Goal: Information Seeking & Learning: Learn about a topic

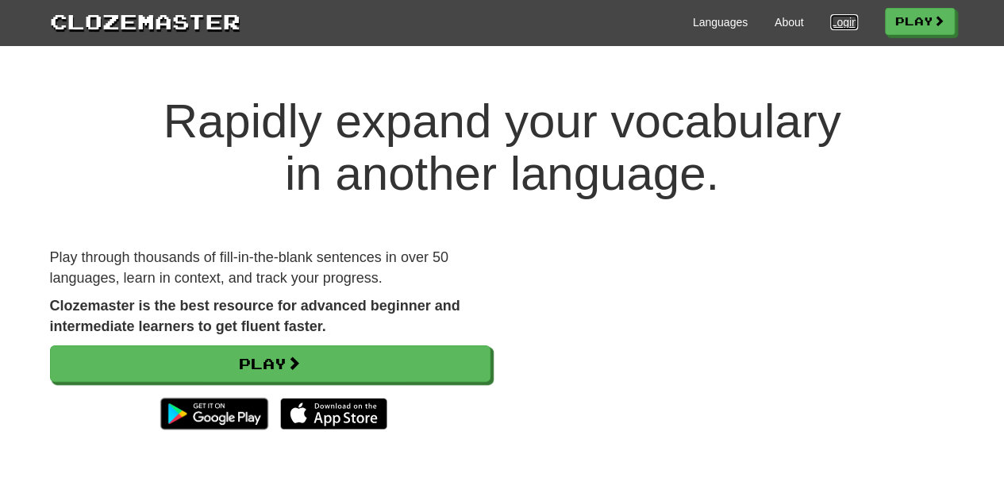
click at [835, 17] on link "Login" at bounding box center [843, 22] width 27 height 16
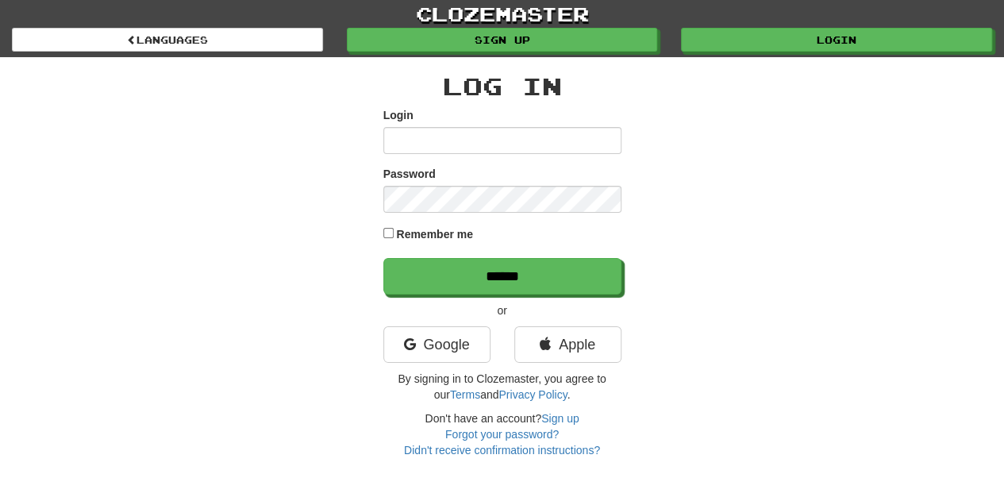
click at [602, 134] on keeper-lock "Open Keeper Popup" at bounding box center [601, 139] width 19 height 19
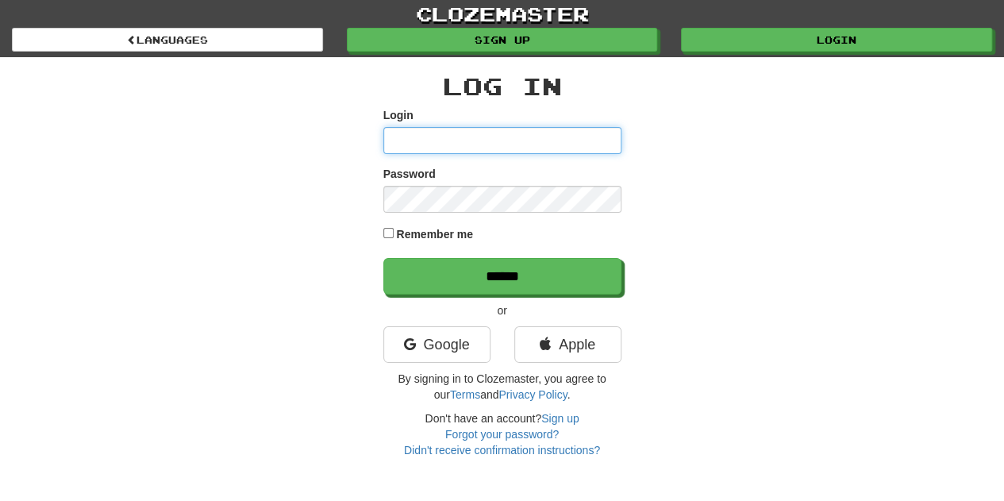
type input "**********"
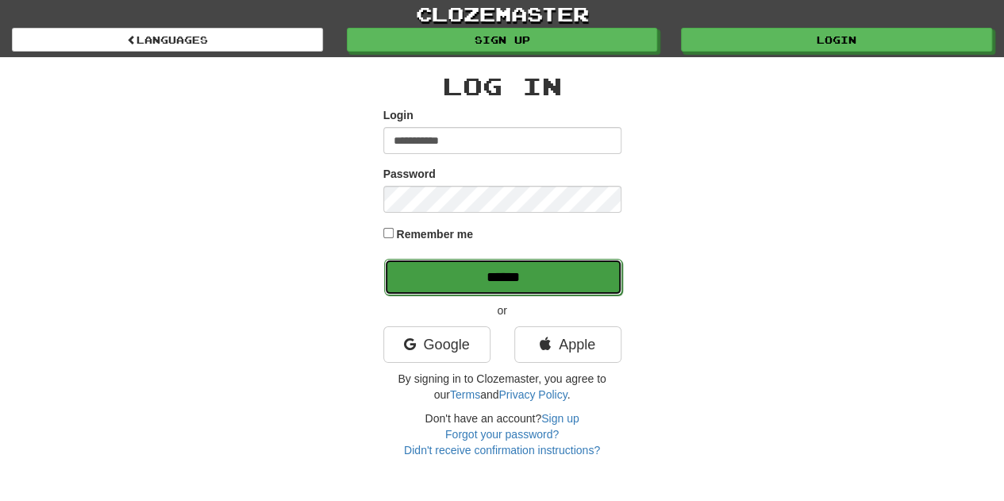
click at [522, 269] on input "******" at bounding box center [503, 277] width 238 height 37
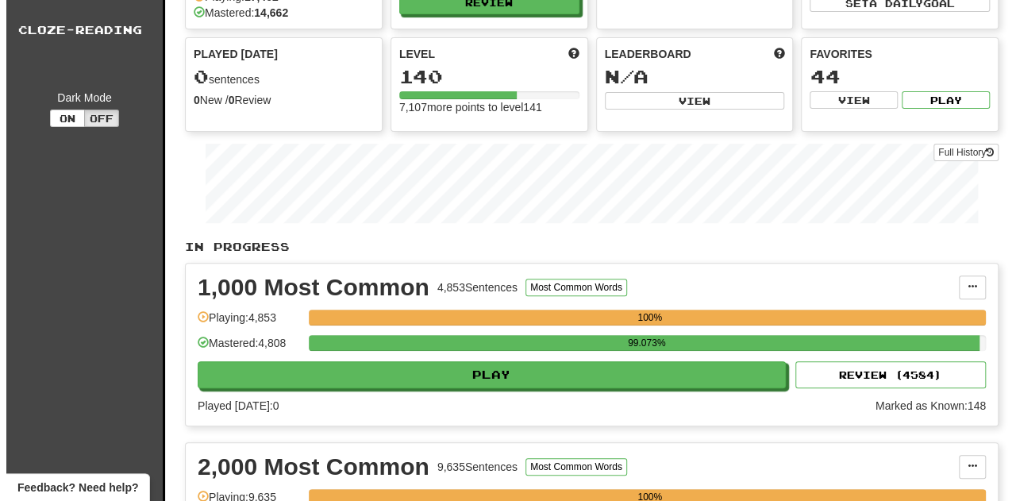
scroll to position [635, 0]
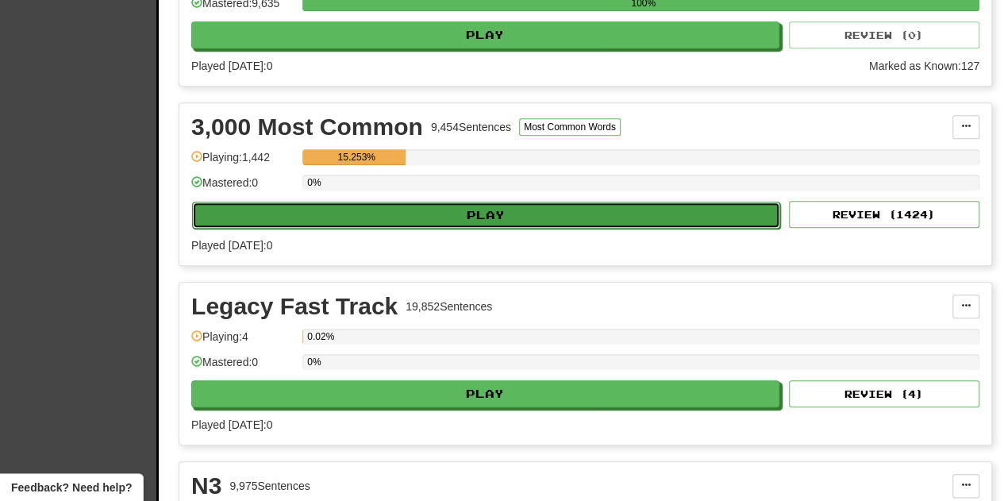
click at [514, 215] on button "Play" at bounding box center [486, 215] width 588 height 27
select select "***"
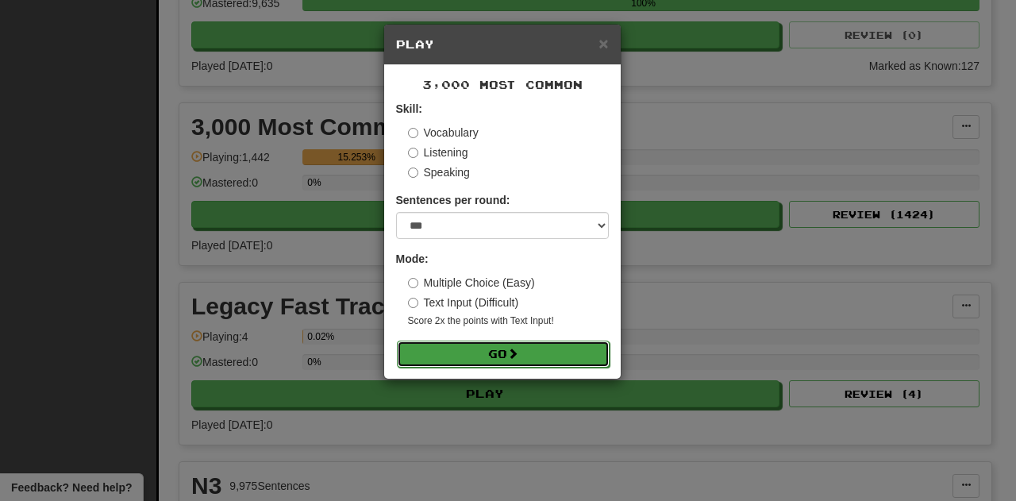
click at [527, 354] on button "Go" at bounding box center [503, 354] width 213 height 27
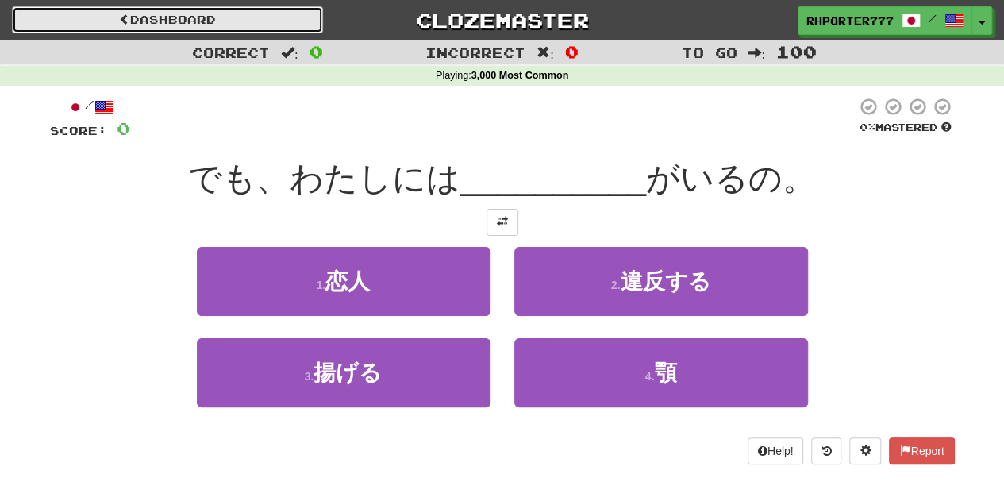
click at [157, 18] on link "Dashboard" at bounding box center [167, 19] width 311 height 27
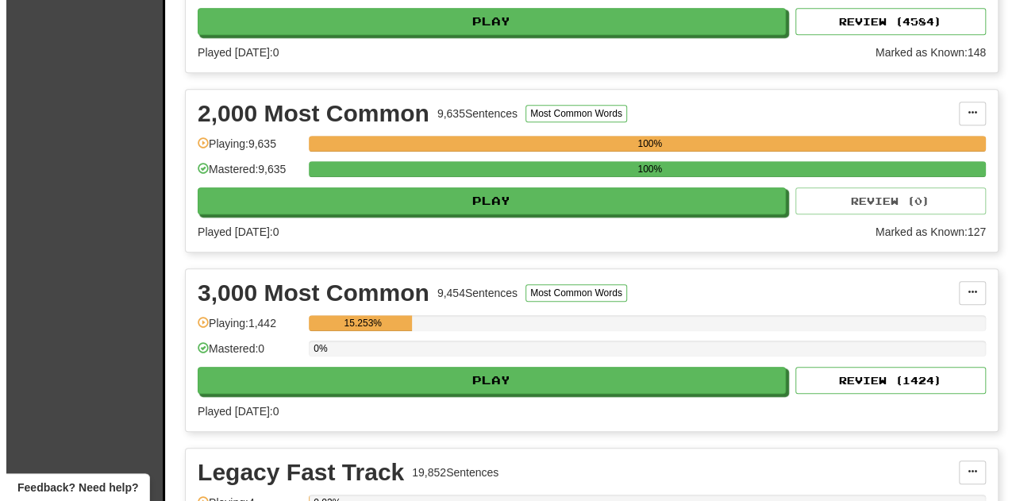
scroll to position [476, 0]
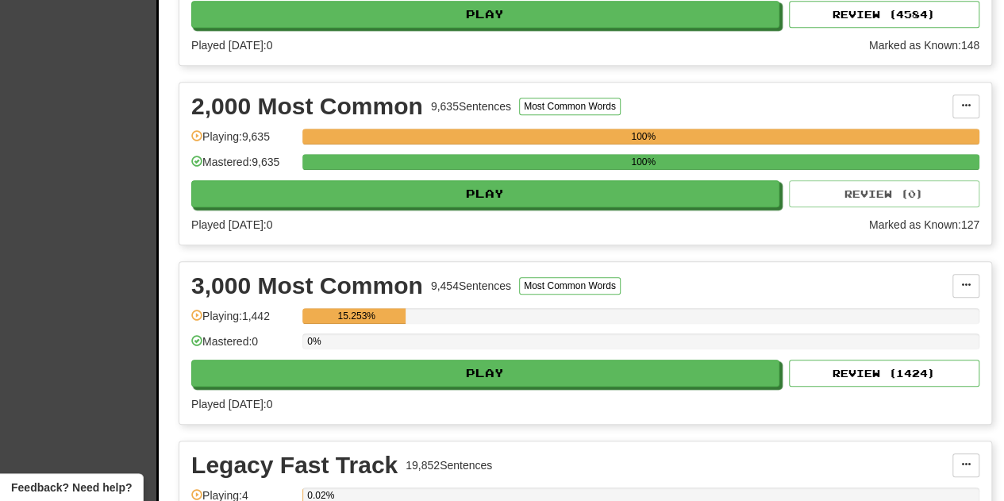
click at [408, 383] on div "3,000 Most Common 9,454 Sentences Most Common Words Manage Sentences Unpin from…" at bounding box center [585, 343] width 812 height 162
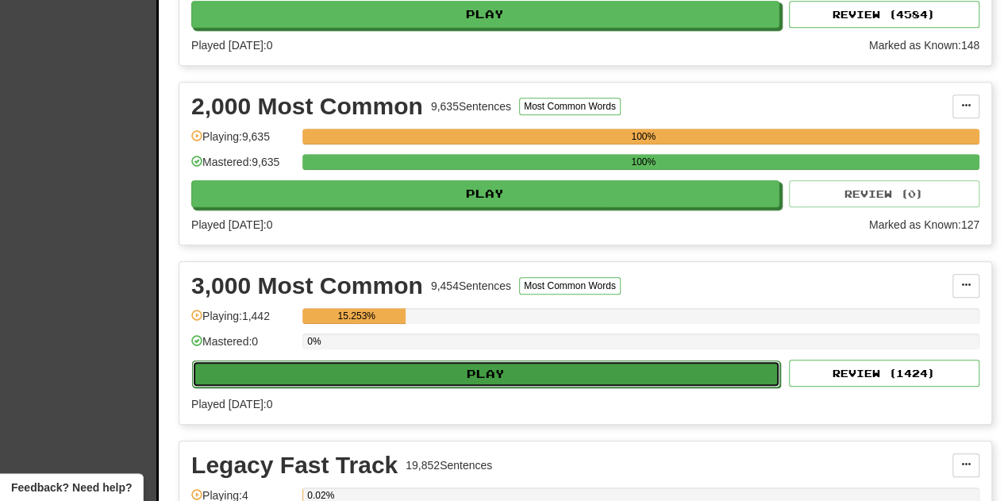
click at [407, 374] on button "Play" at bounding box center [486, 373] width 588 height 27
select select "***"
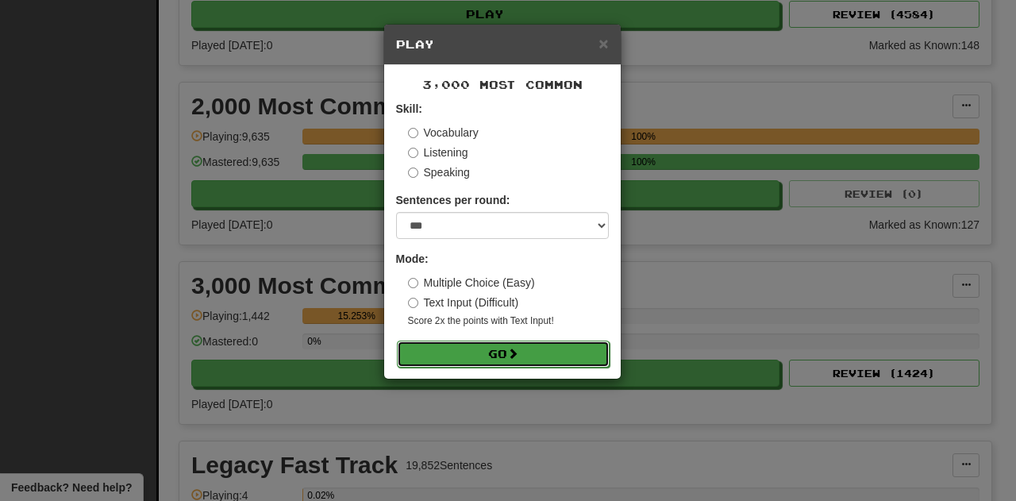
click at [501, 350] on button "Go" at bounding box center [503, 354] width 213 height 27
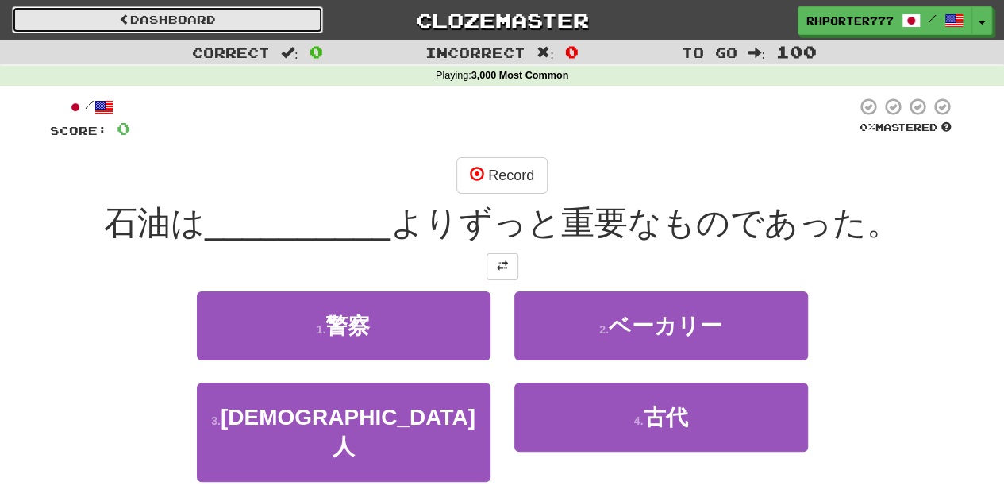
click at [225, 6] on link "Dashboard" at bounding box center [167, 19] width 311 height 27
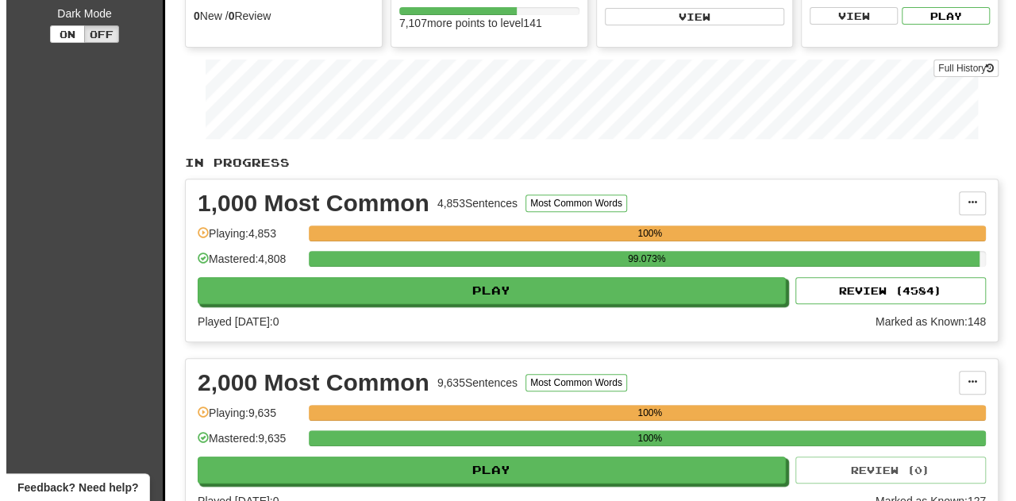
scroll to position [397, 0]
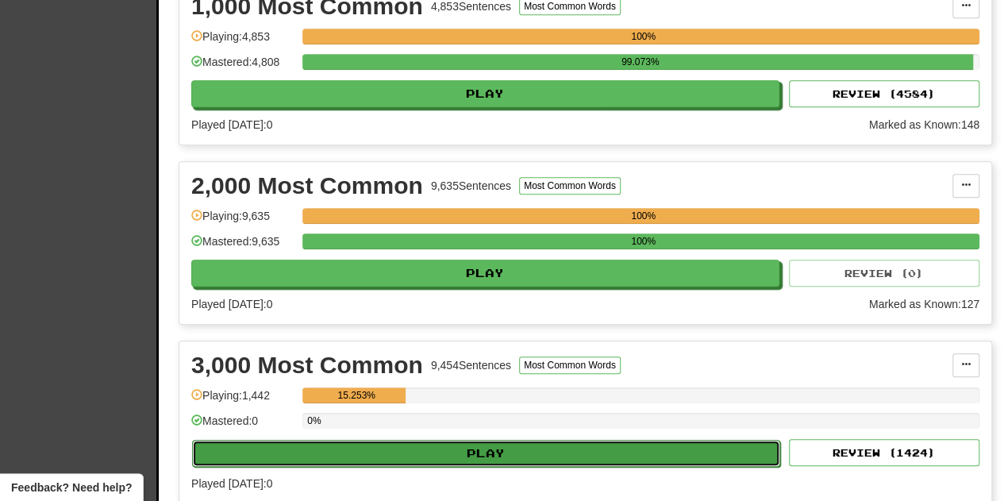
click at [511, 445] on button "Play" at bounding box center [486, 453] width 588 height 27
select select "***"
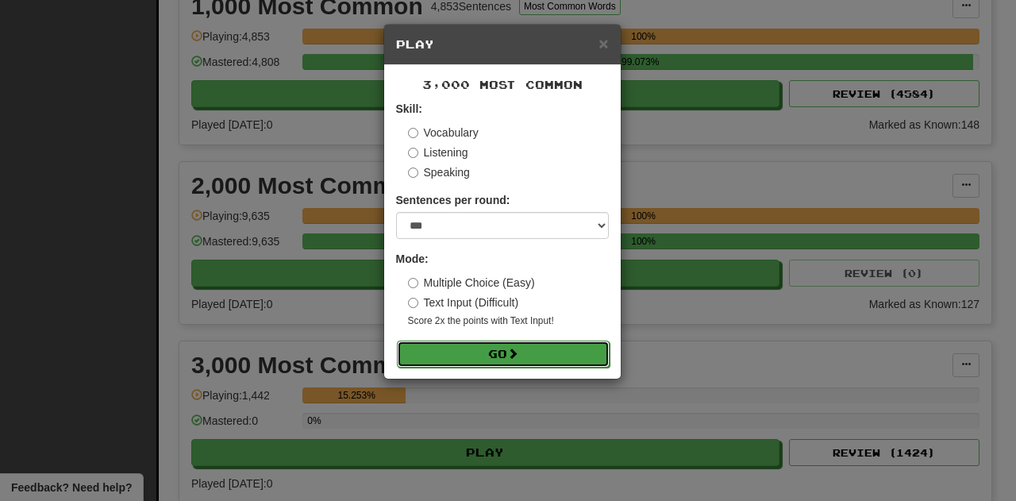
click at [517, 356] on span at bounding box center [512, 353] width 11 height 11
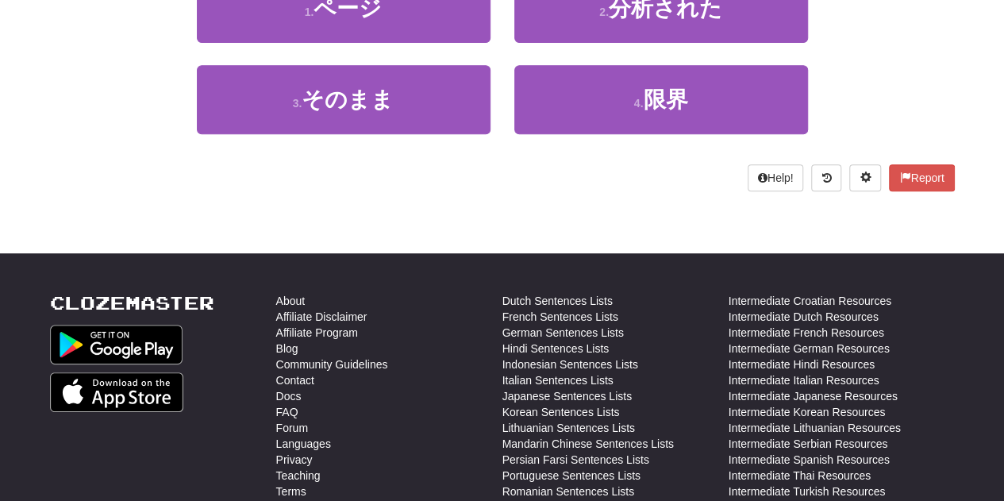
scroll to position [79, 0]
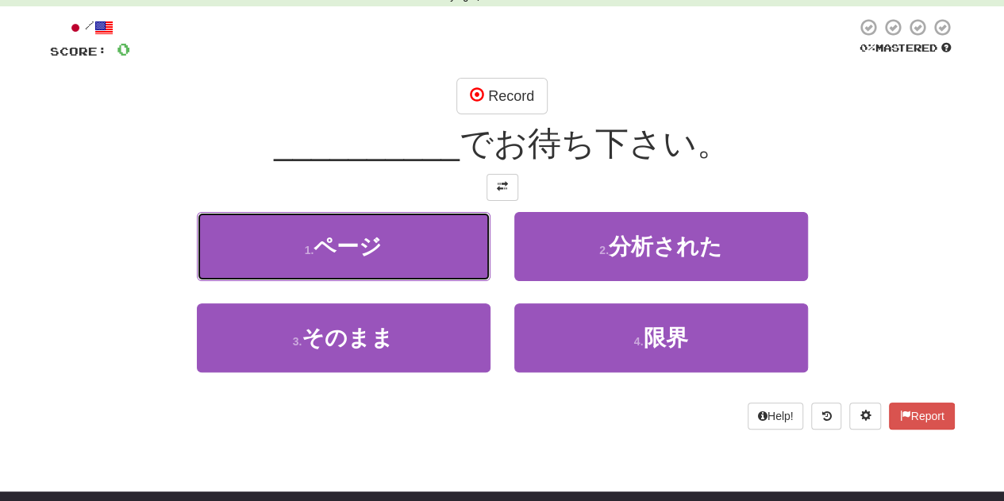
drag, startPoint x: 373, startPoint y: 249, endPoint x: 391, endPoint y: 250, distance: 18.3
click at [373, 250] on span "ページ" at bounding box center [348, 246] width 68 height 25
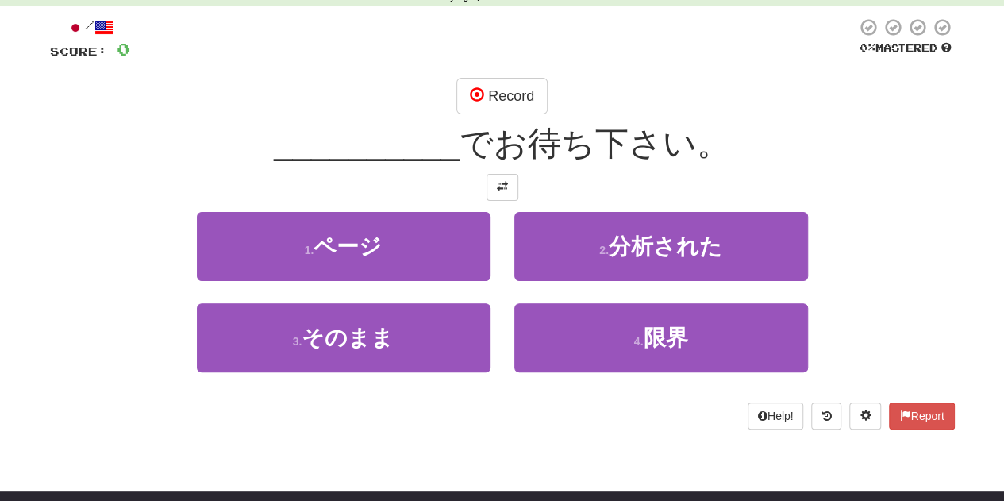
click at [391, 250] on div "/ Score: 0 0 % Mastered Record __________ でお待ち下さい。 1 . ページ 2 . 分析された 3 . そのまま 4…" at bounding box center [502, 223] width 905 height 412
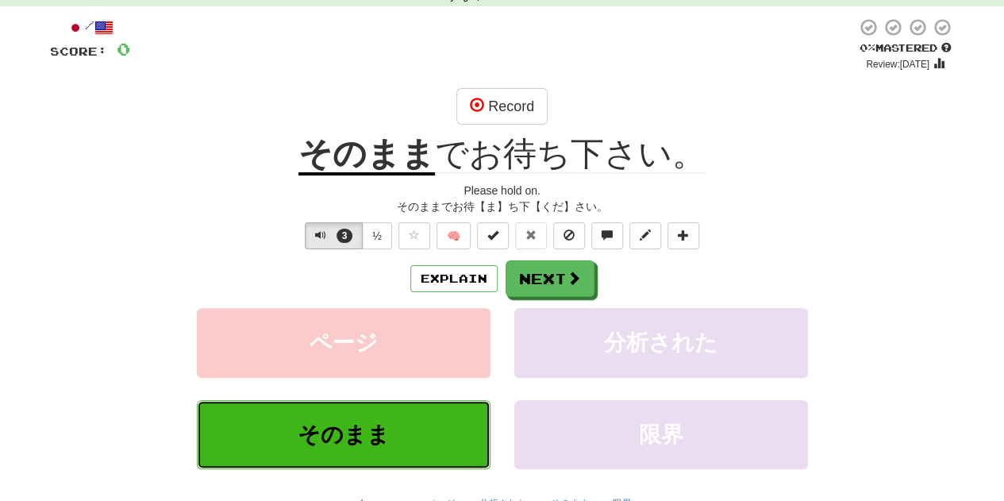
click at [407, 466] on button "そのまま" at bounding box center [344, 434] width 294 height 69
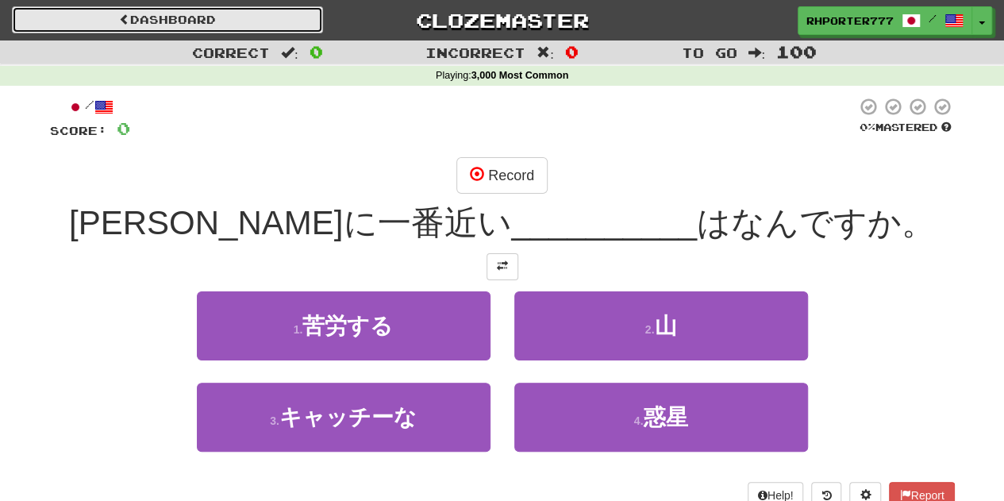
click at [166, 12] on link "Dashboard" at bounding box center [167, 19] width 311 height 27
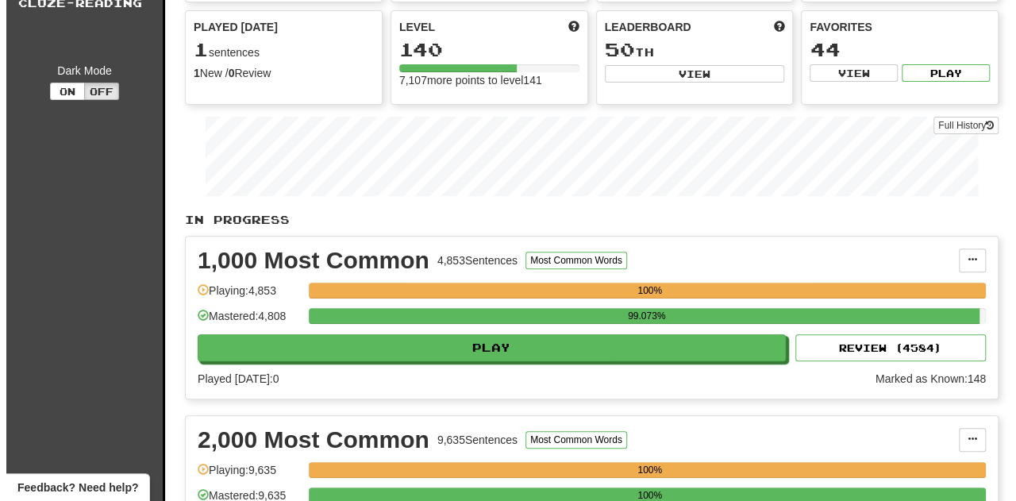
scroll to position [556, 0]
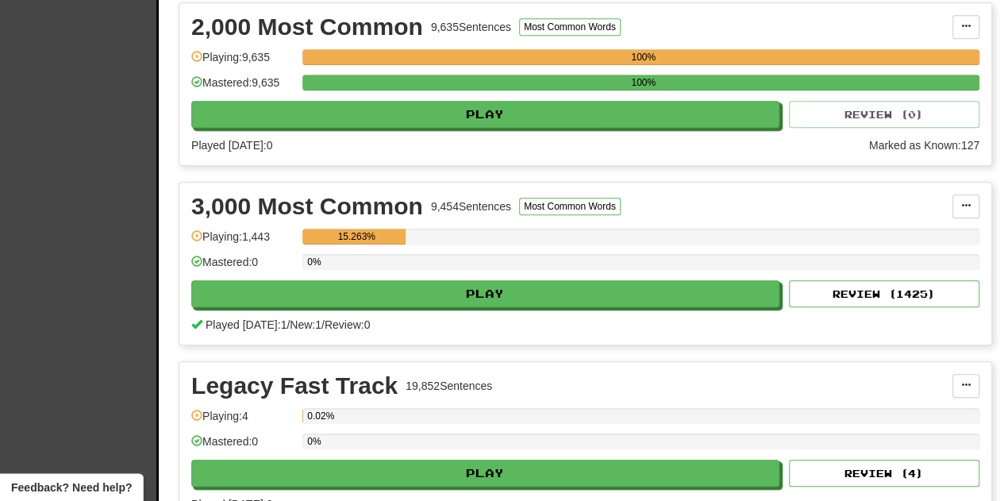
click at [353, 304] on div "3,000 Most Common 9,454 Sentences Most Common Words Manage Sentences Unpin from…" at bounding box center [585, 264] width 812 height 162
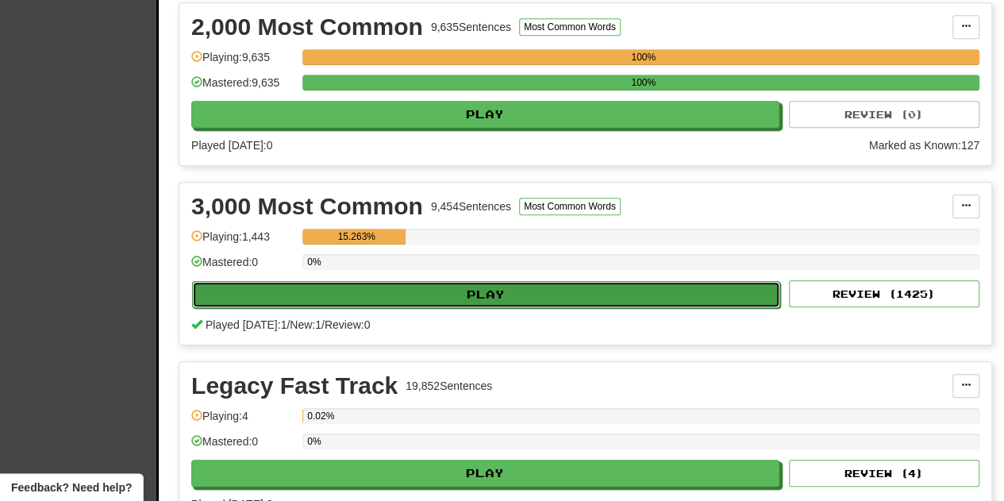
click at [364, 295] on button "Play" at bounding box center [486, 294] width 588 height 27
select select "***"
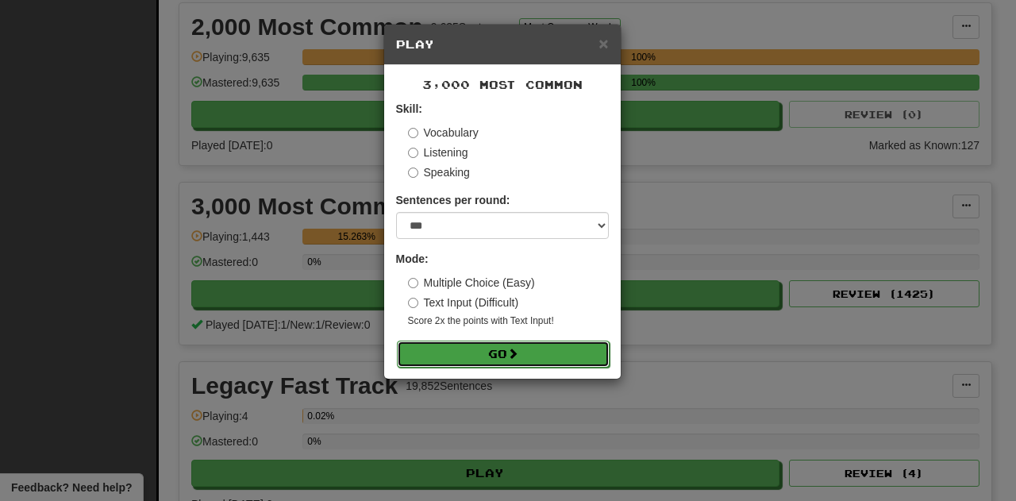
click at [501, 353] on button "Go" at bounding box center [503, 354] width 213 height 27
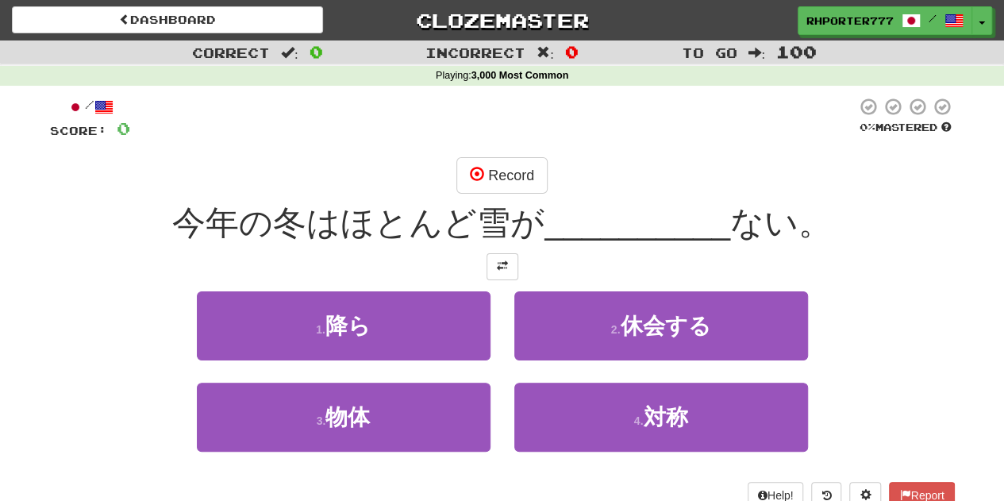
click at [611, 133] on div at bounding box center [493, 119] width 726 height 44
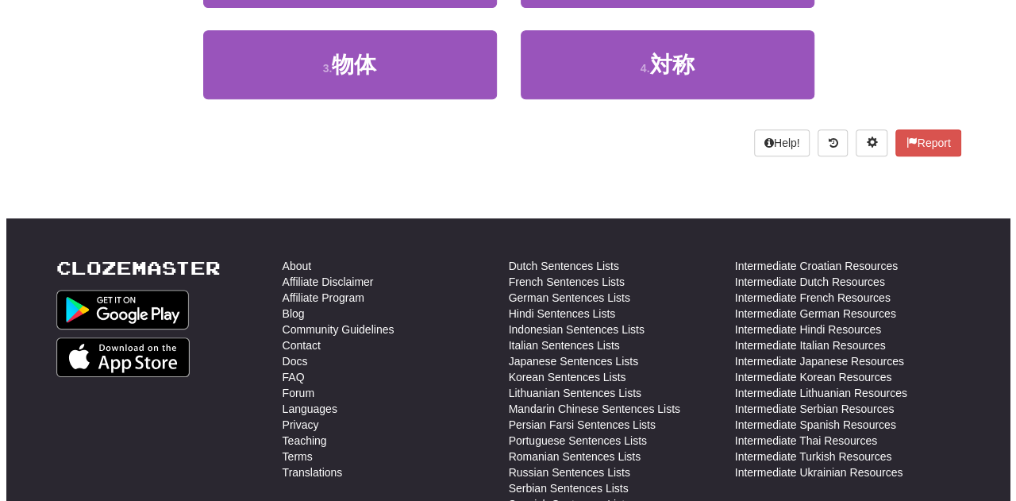
scroll to position [318, 0]
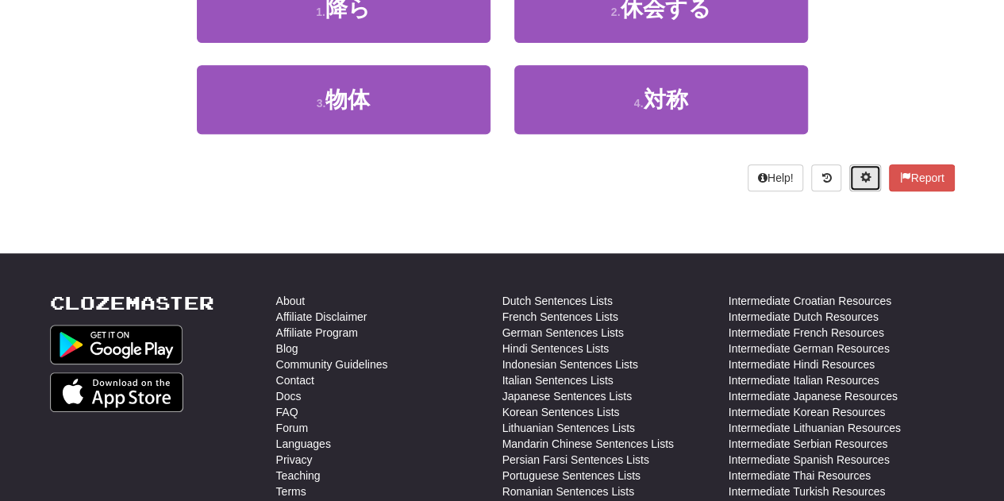
click at [861, 174] on span at bounding box center [865, 176] width 11 height 11
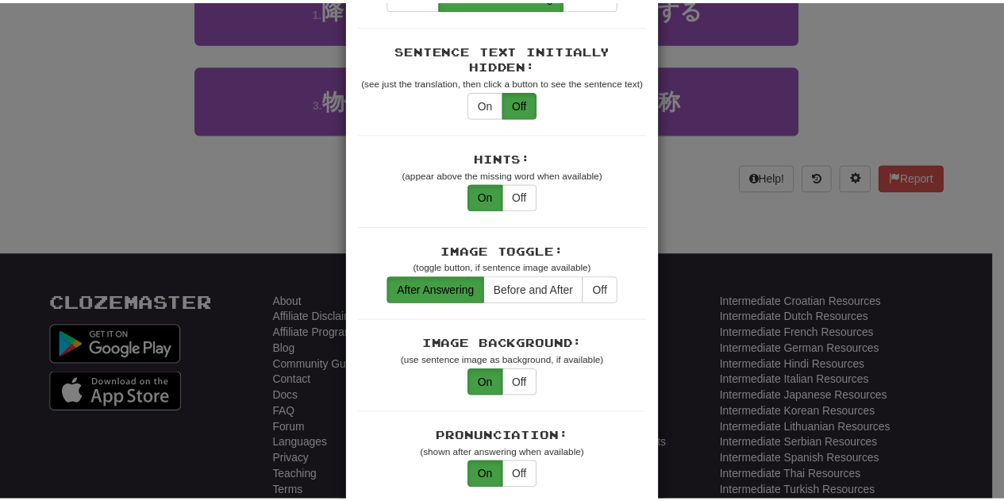
scroll to position [0, 0]
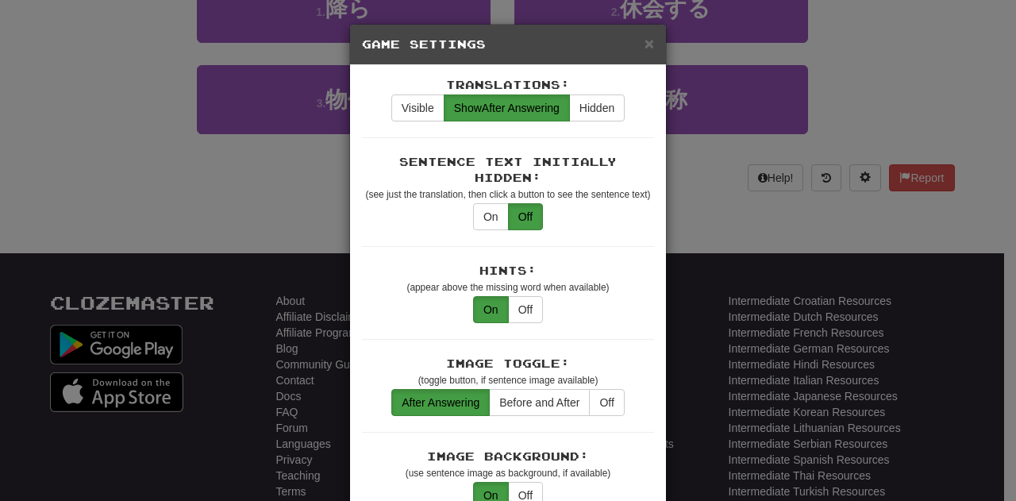
click at [310, 186] on div "× Game Settings Translations: Visible Show After Answering Hidden Sentence Text…" at bounding box center [508, 250] width 1016 height 501
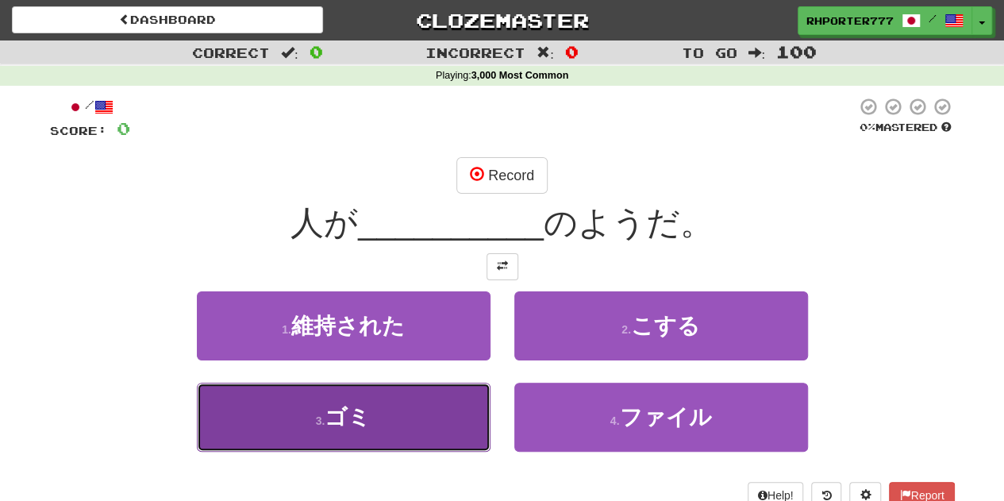
click at [353, 423] on span "ゴミ" at bounding box center [348, 417] width 46 height 25
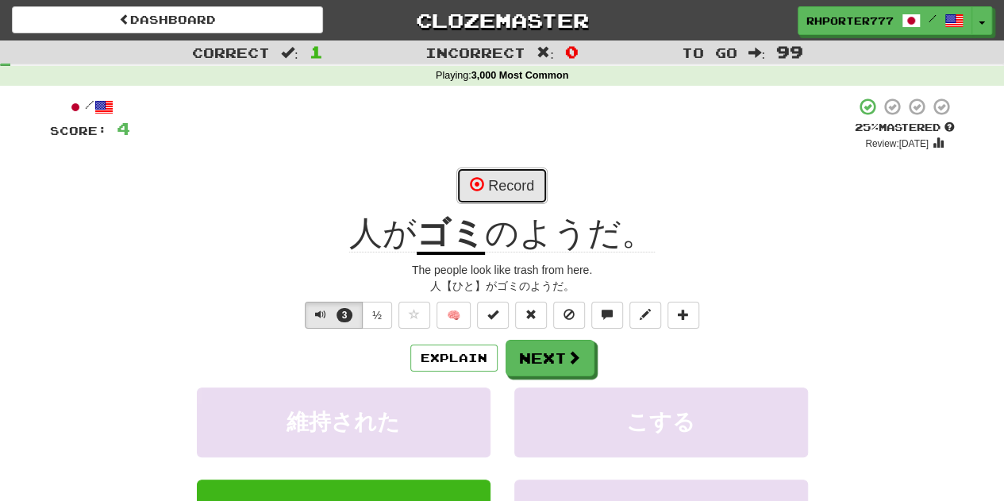
click at [504, 195] on button "Record" at bounding box center [502, 186] width 91 height 37
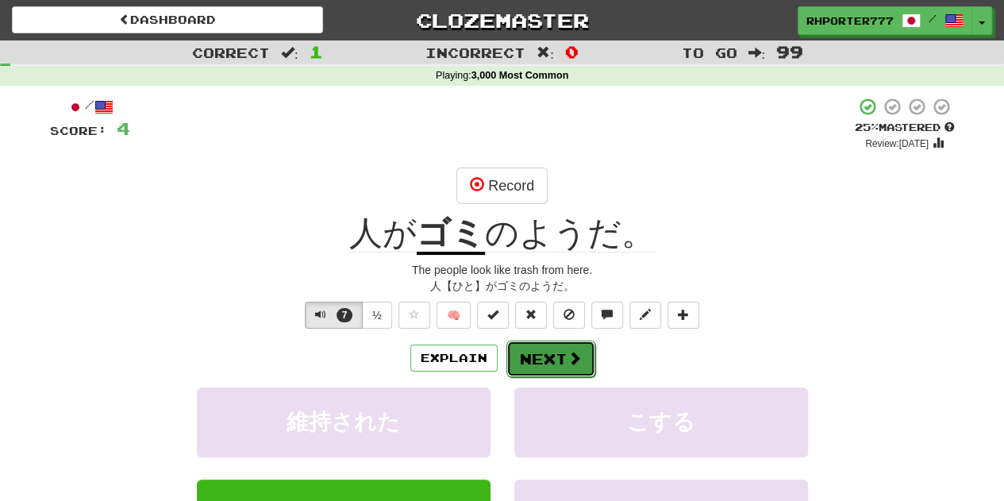
click at [557, 360] on button "Next" at bounding box center [551, 359] width 89 height 37
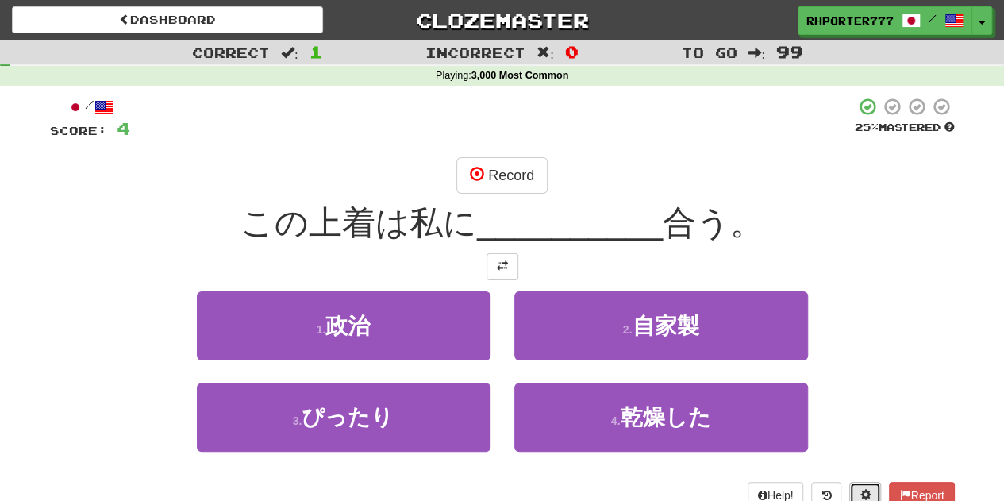
click at [850, 487] on button at bounding box center [866, 495] width 32 height 27
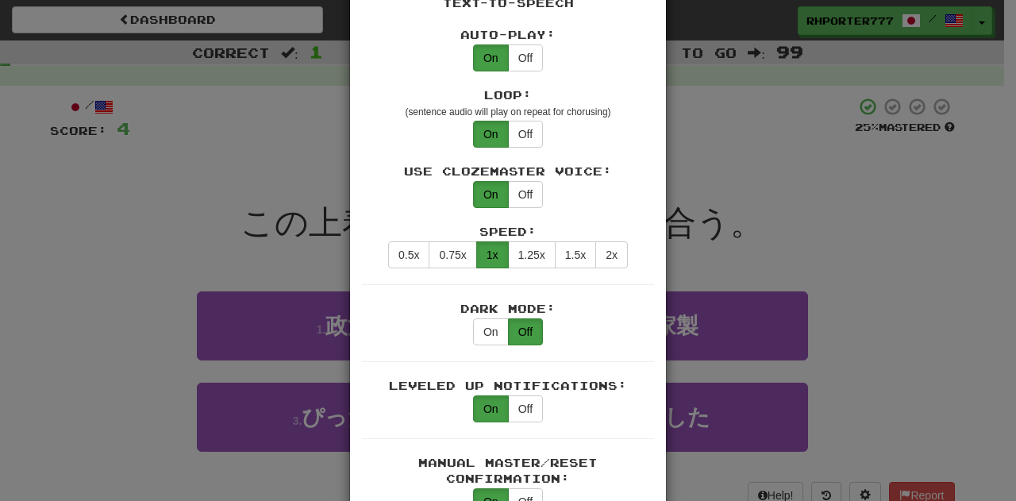
scroll to position [715, 0]
click at [173, 21] on div "× Game Settings Translations: Visible Show After Answering Hidden Sentence Text…" at bounding box center [508, 250] width 1016 height 501
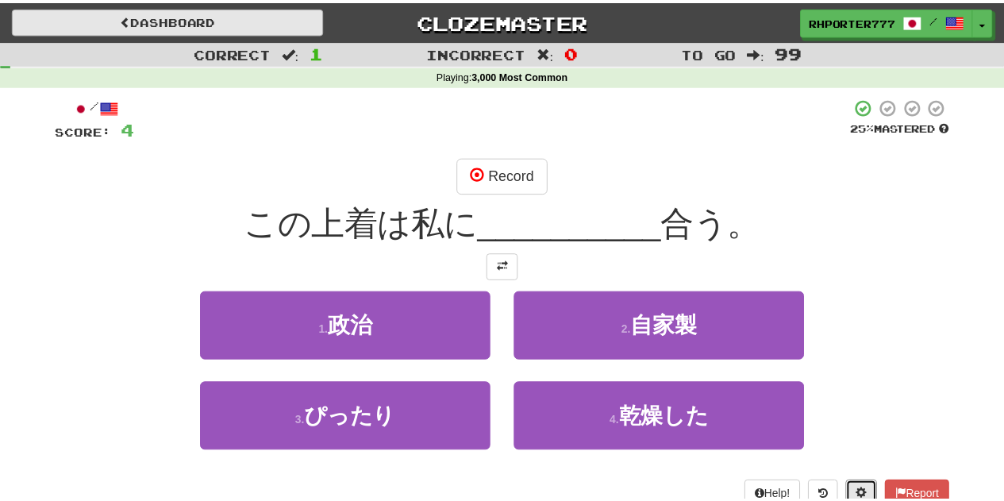
scroll to position [5, 0]
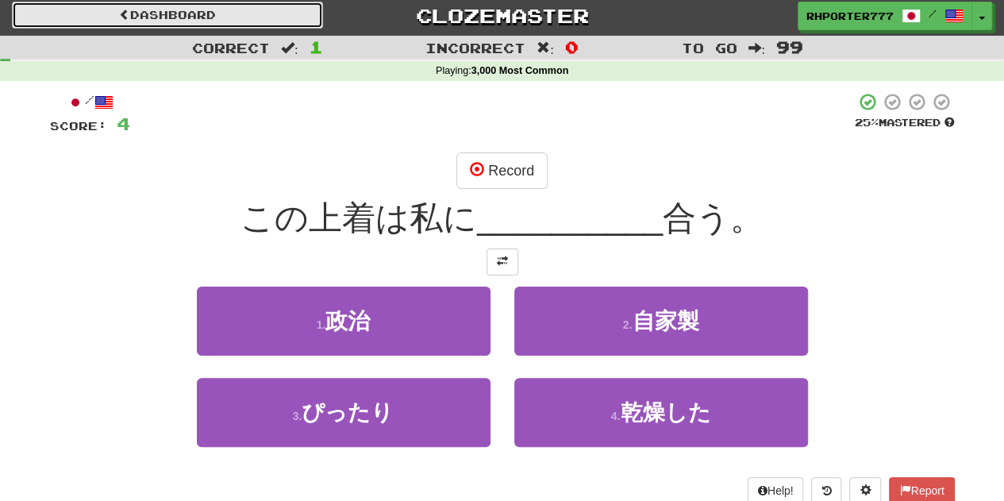
click at [210, 7] on link "Dashboard" at bounding box center [167, 15] width 311 height 27
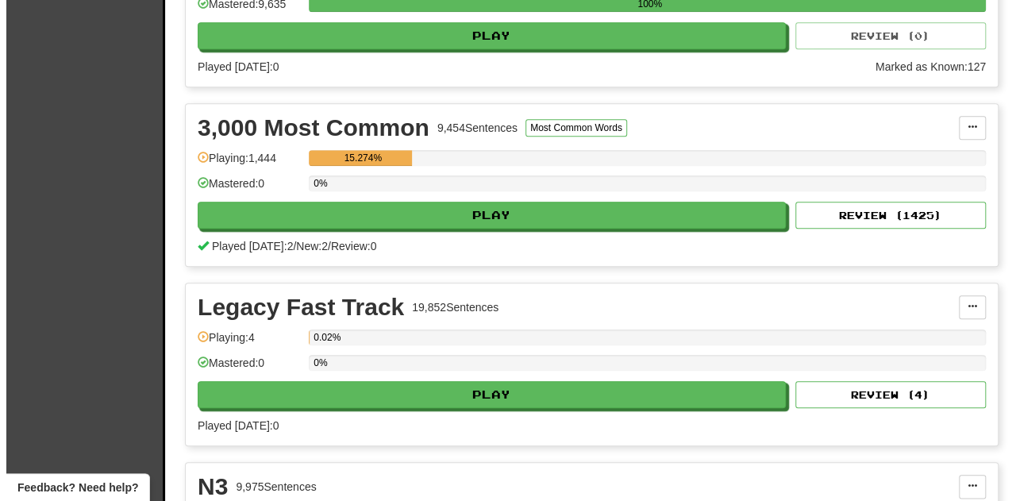
scroll to position [635, 0]
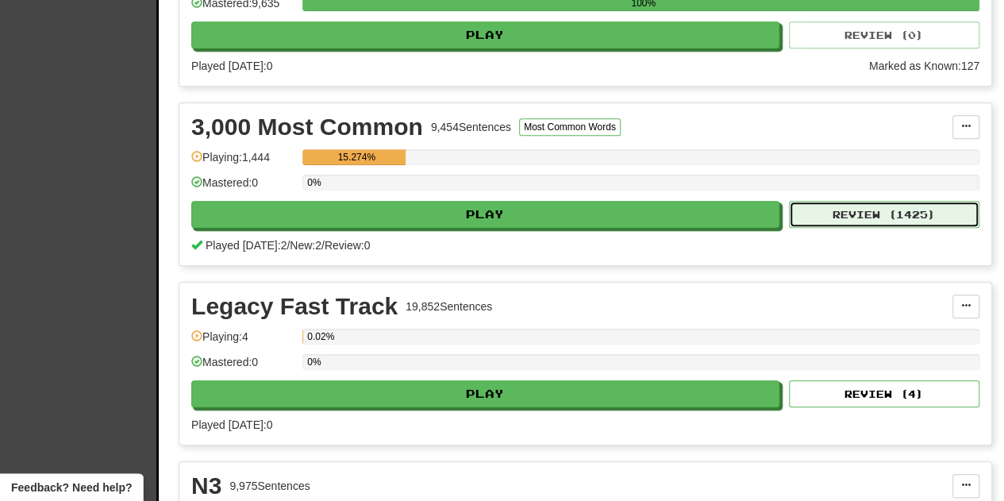
click at [889, 201] on button "Review ( 1425 )" at bounding box center [884, 214] width 191 height 27
select select "***"
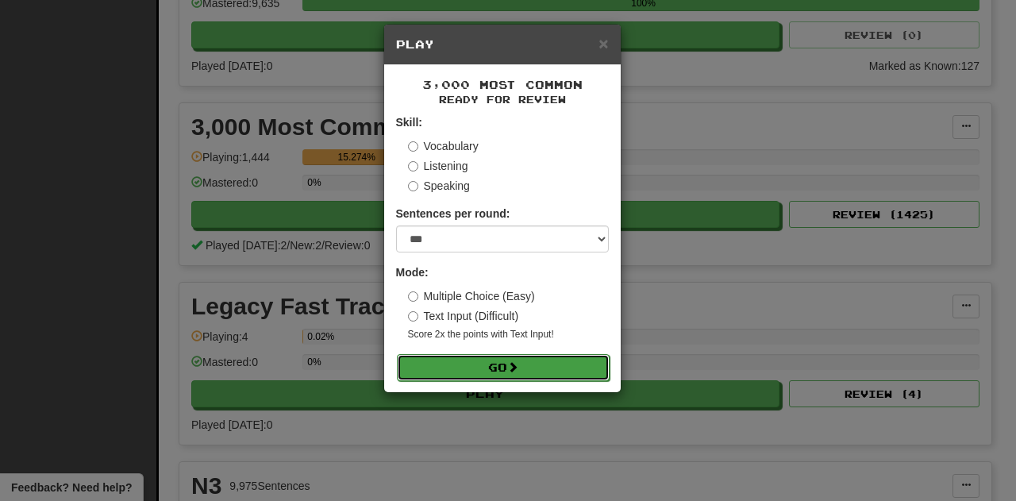
click at [515, 366] on span at bounding box center [512, 366] width 11 height 11
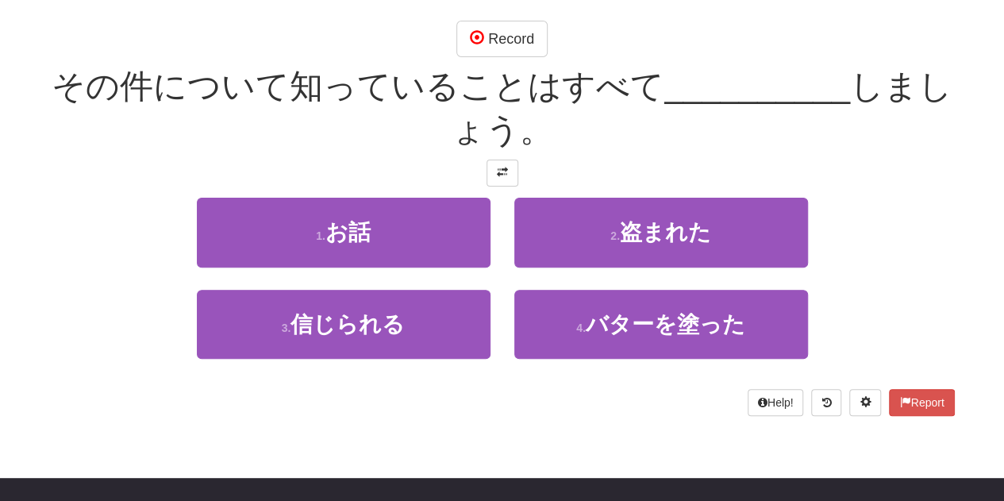
scroll to position [159, 0]
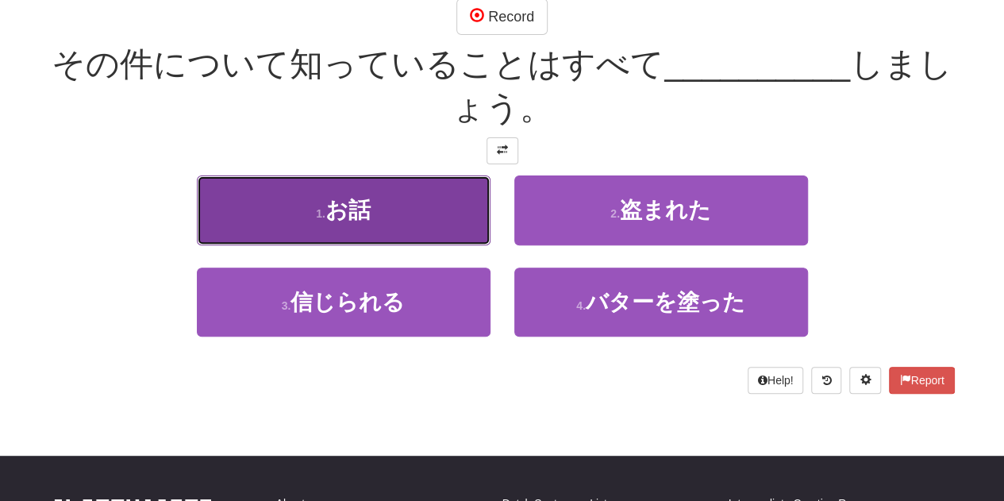
click at [353, 220] on span "お話" at bounding box center [348, 210] width 45 height 25
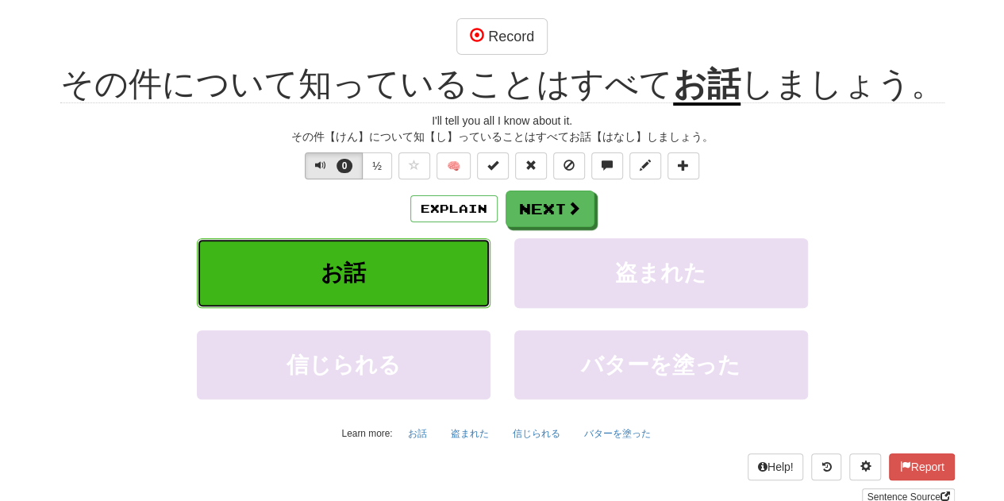
scroll to position [10, 0]
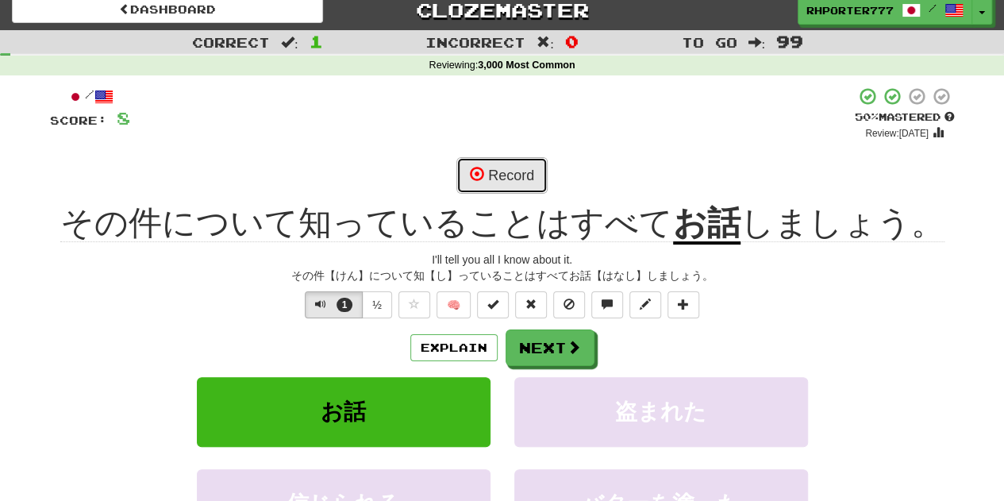
click at [502, 179] on button "Record" at bounding box center [502, 175] width 91 height 37
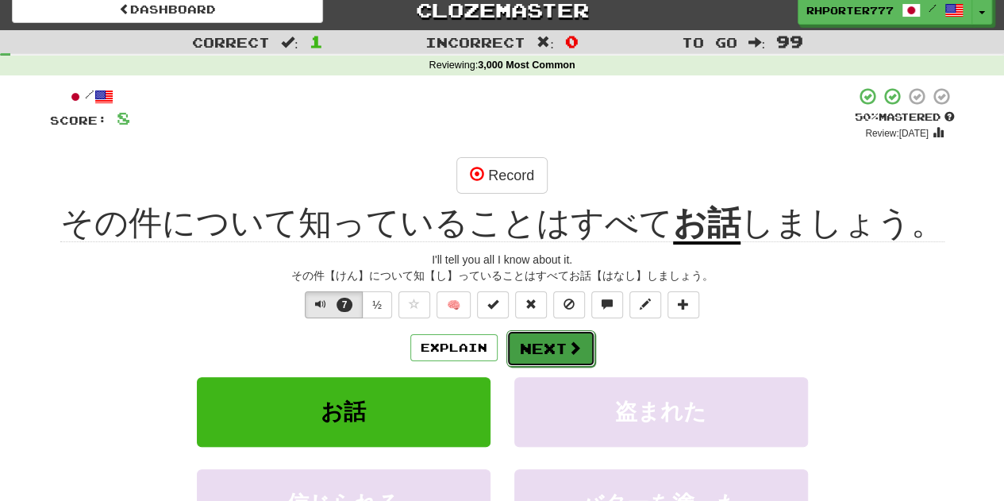
click at [542, 350] on button "Next" at bounding box center [551, 348] width 89 height 37
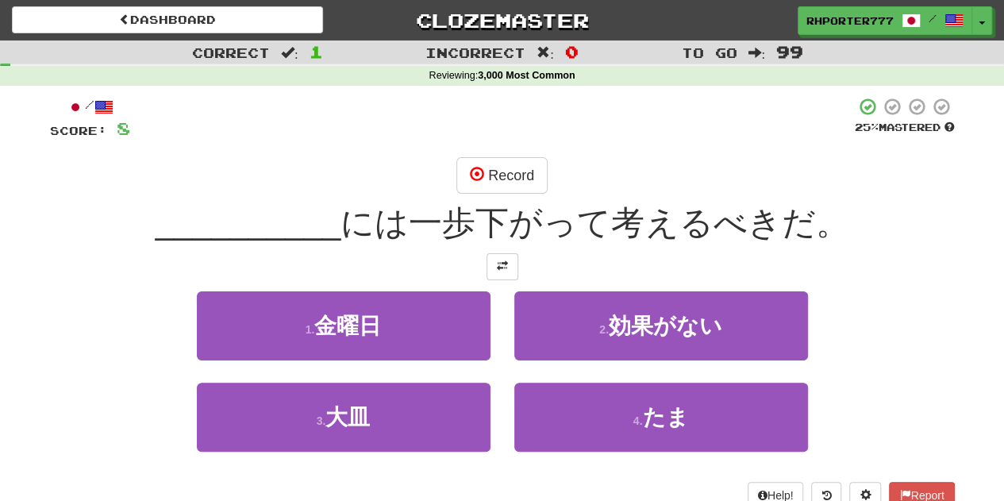
scroll to position [0, 0]
click at [929, 497] on button "Report" at bounding box center [921, 495] width 65 height 27
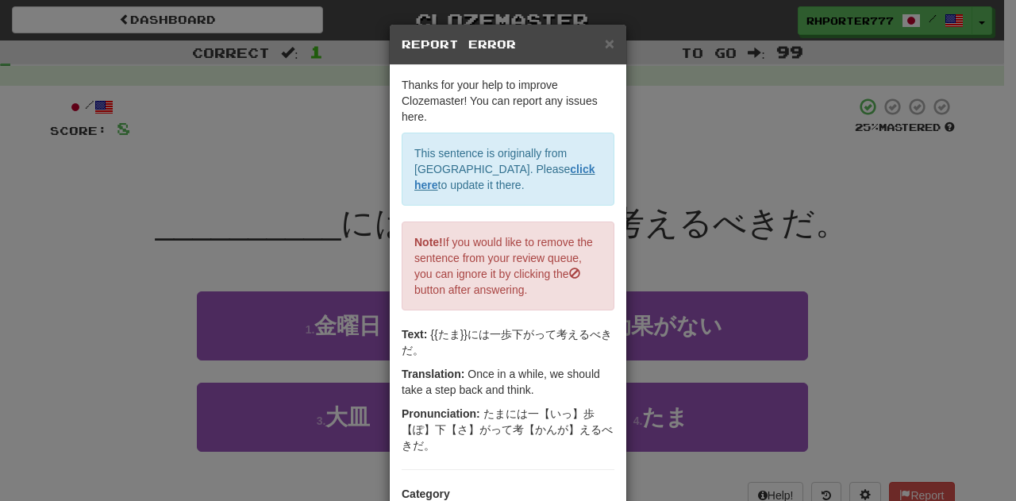
click at [928, 229] on div "**********" at bounding box center [508, 250] width 1016 height 501
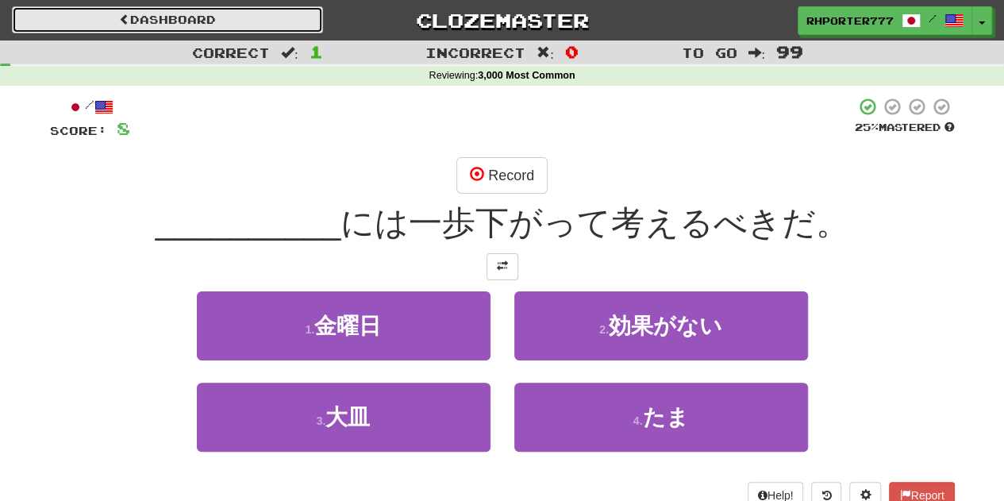
click at [121, 18] on span at bounding box center [124, 18] width 11 height 11
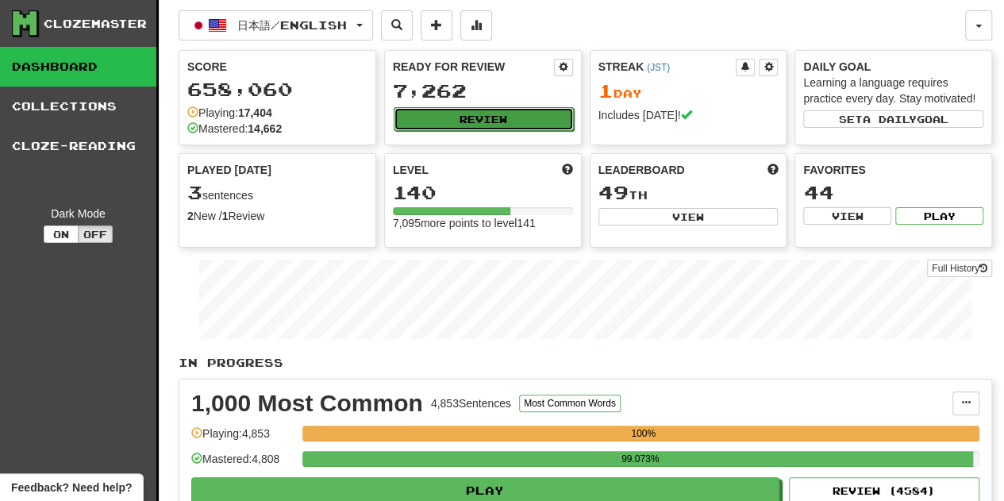
click at [469, 115] on button "Review" at bounding box center [484, 119] width 180 height 24
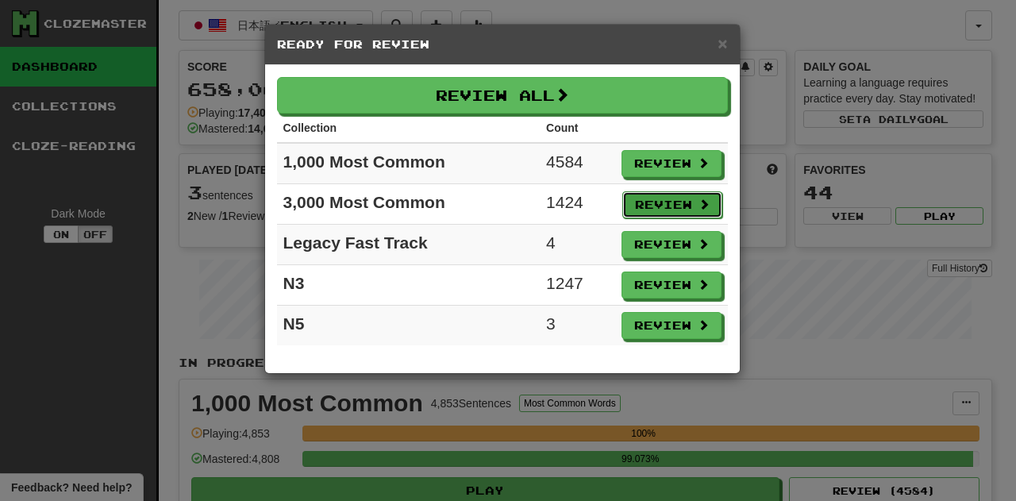
click at [660, 197] on button "Review" at bounding box center [672, 204] width 100 height 27
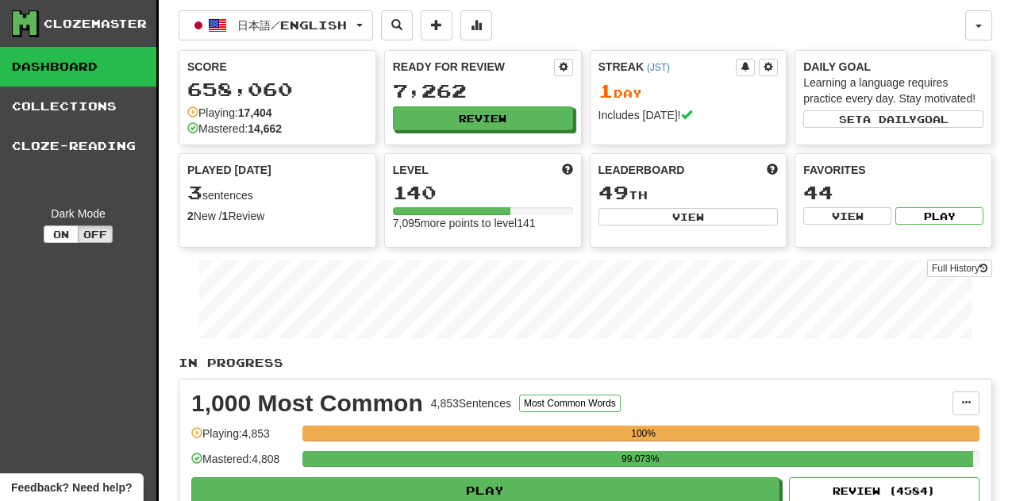
select select "***"
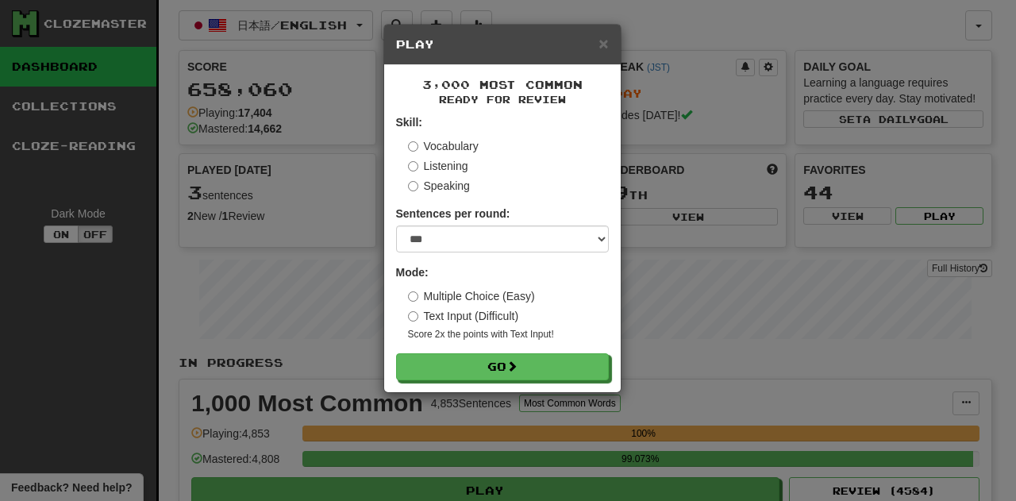
click at [443, 185] on label "Speaking" at bounding box center [439, 186] width 62 height 16
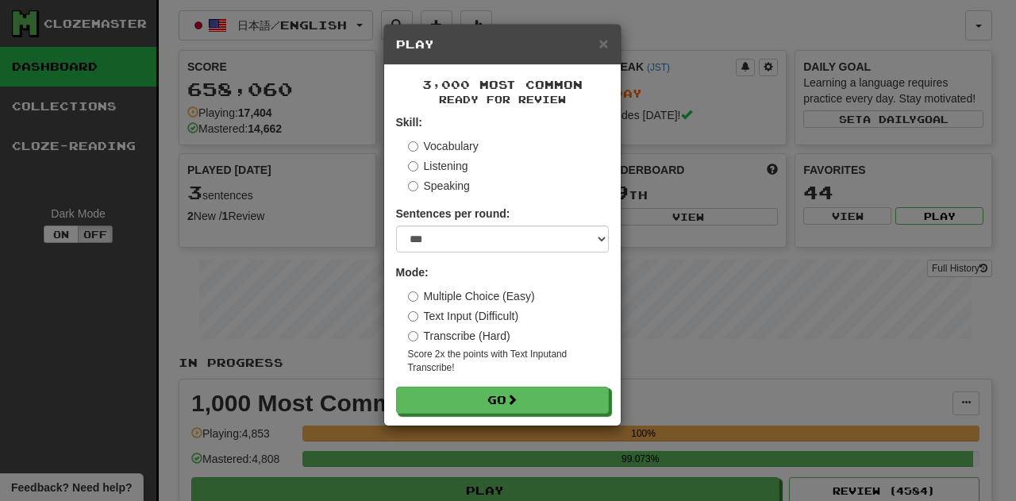
click at [614, 49] on div "× Play" at bounding box center [502, 45] width 237 height 40
click at [599, 40] on span "×" at bounding box center [604, 43] width 10 height 18
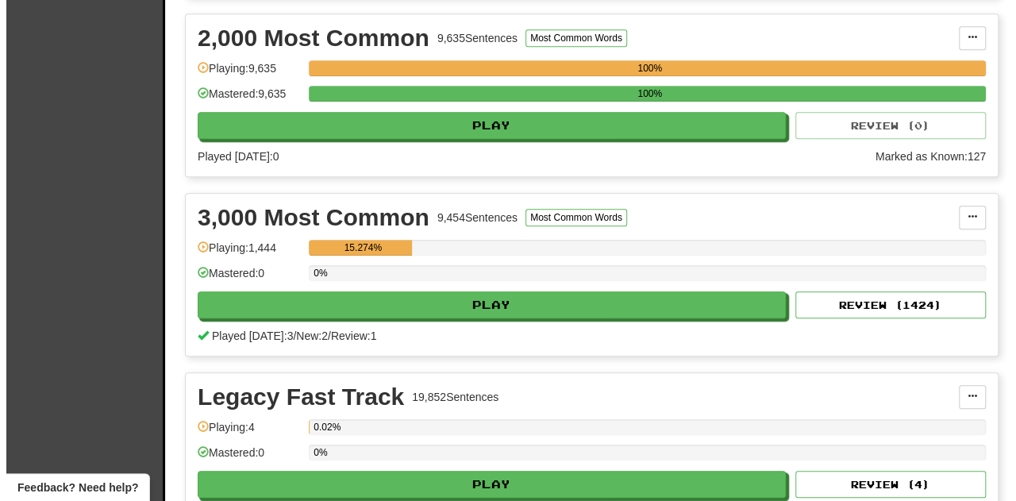
scroll to position [556, 0]
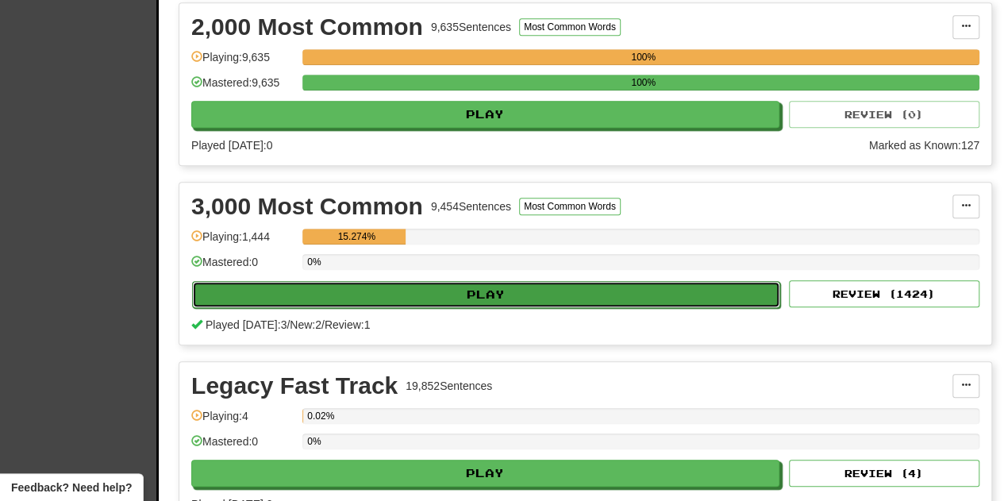
click at [622, 295] on button "Play" at bounding box center [486, 294] width 588 height 27
select select "***"
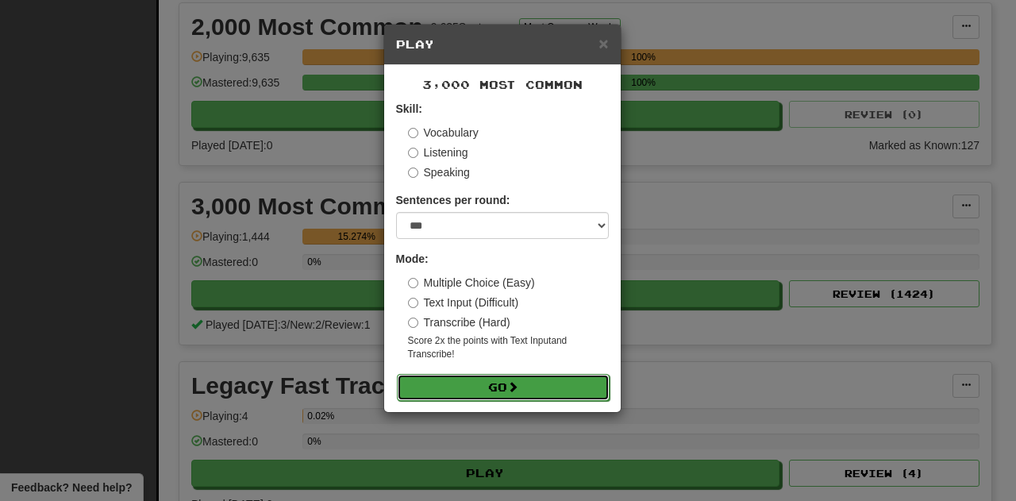
click at [511, 385] on button "Go" at bounding box center [503, 387] width 213 height 27
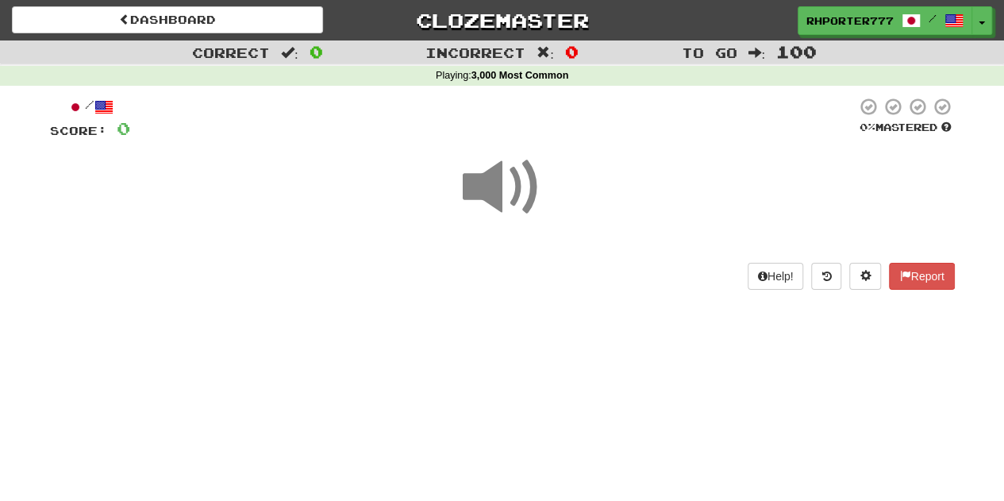
click at [493, 210] on span at bounding box center [502, 187] width 79 height 79
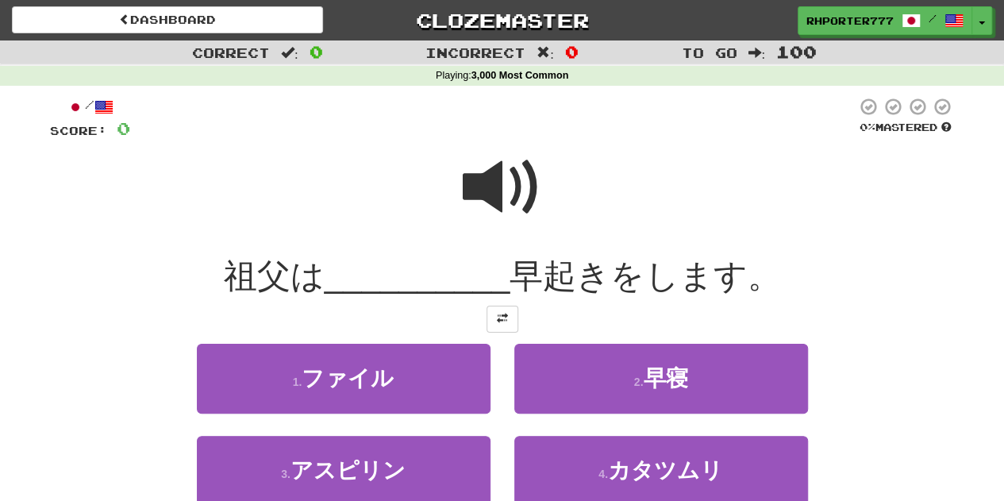
click at [495, 206] on span at bounding box center [502, 187] width 79 height 79
click at [499, 193] on span at bounding box center [502, 187] width 79 height 79
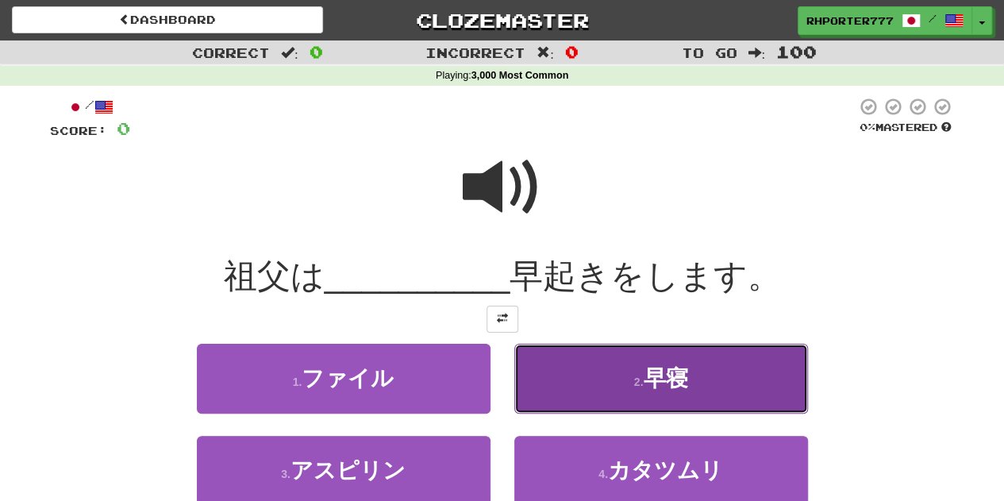
click at [662, 380] on span "早寝" at bounding box center [665, 378] width 44 height 25
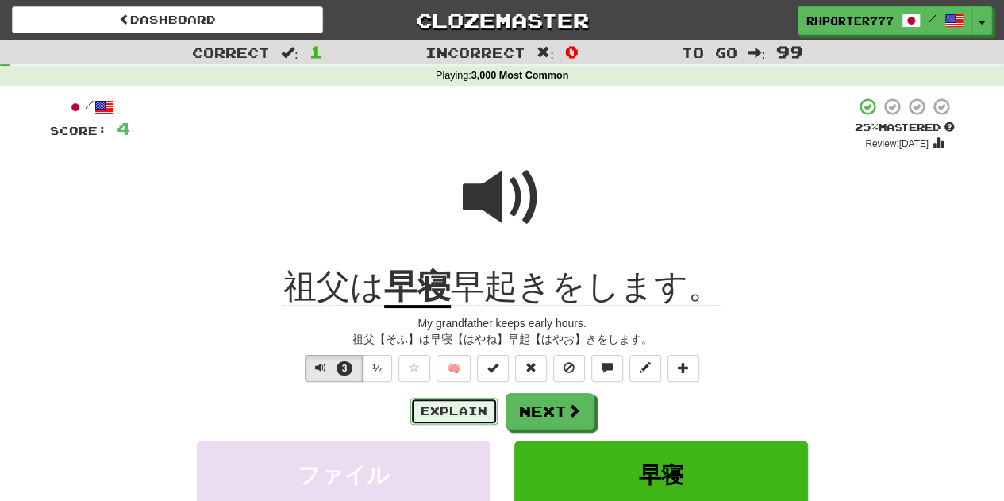
click at [462, 414] on button "Explain" at bounding box center [453, 411] width 87 height 27
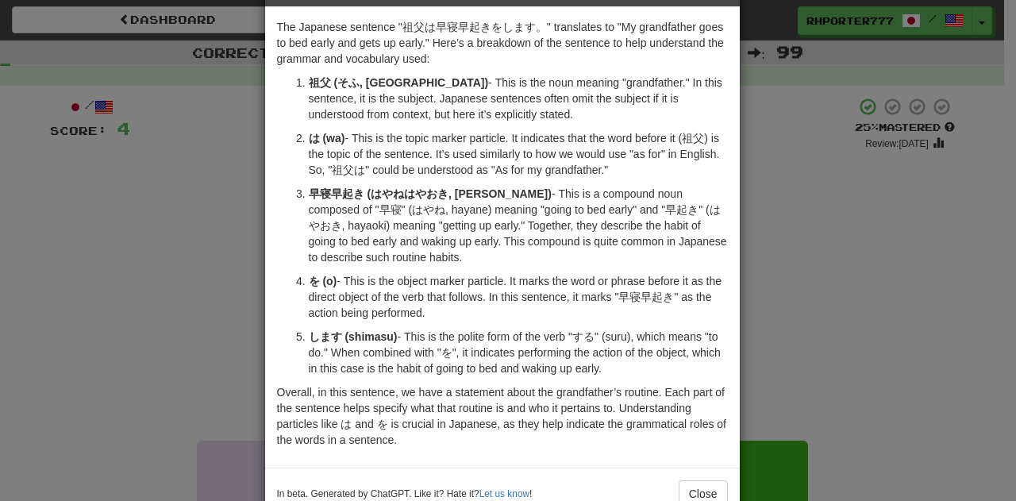
scroll to position [98, 0]
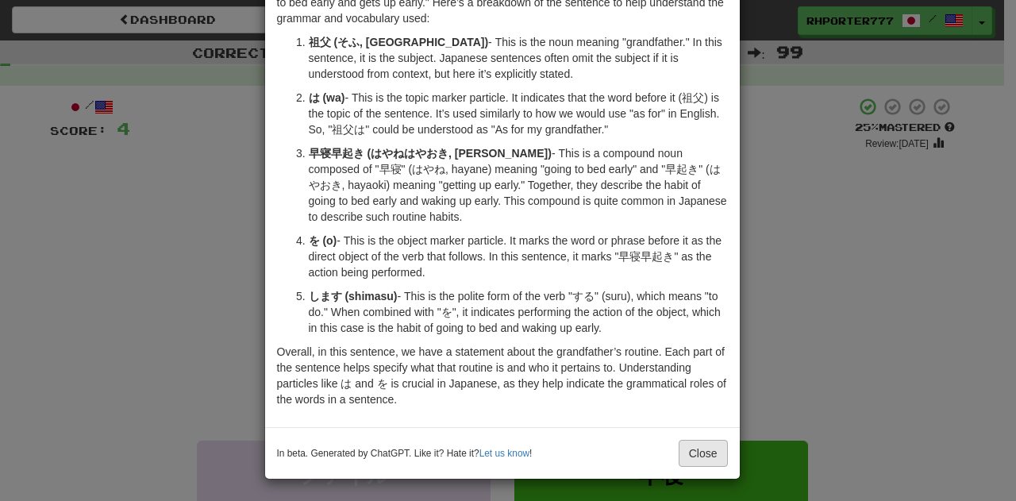
click at [694, 439] on div "In beta. Generated by ChatGPT. Like it? Hate it? Let us know ! Close" at bounding box center [502, 453] width 475 height 52
click at [692, 457] on button "Close" at bounding box center [703, 453] width 49 height 27
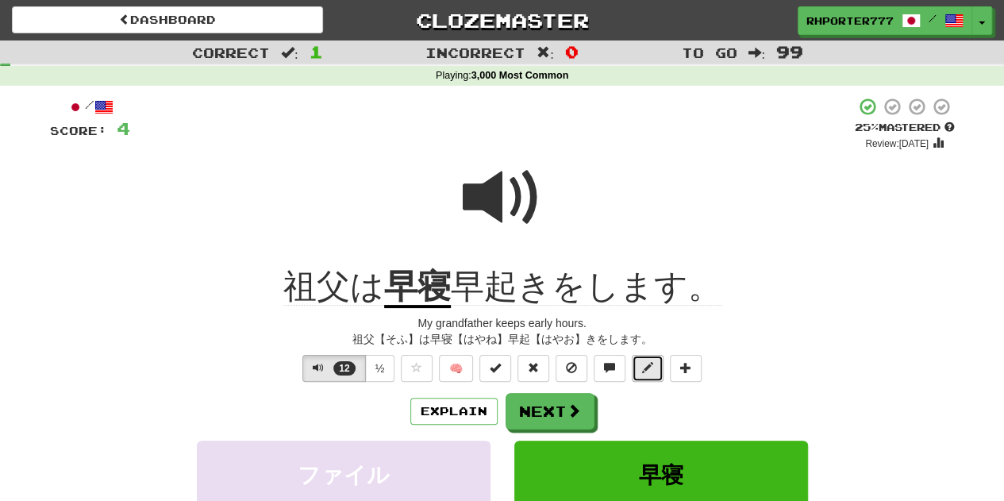
click at [640, 371] on button at bounding box center [648, 368] width 32 height 27
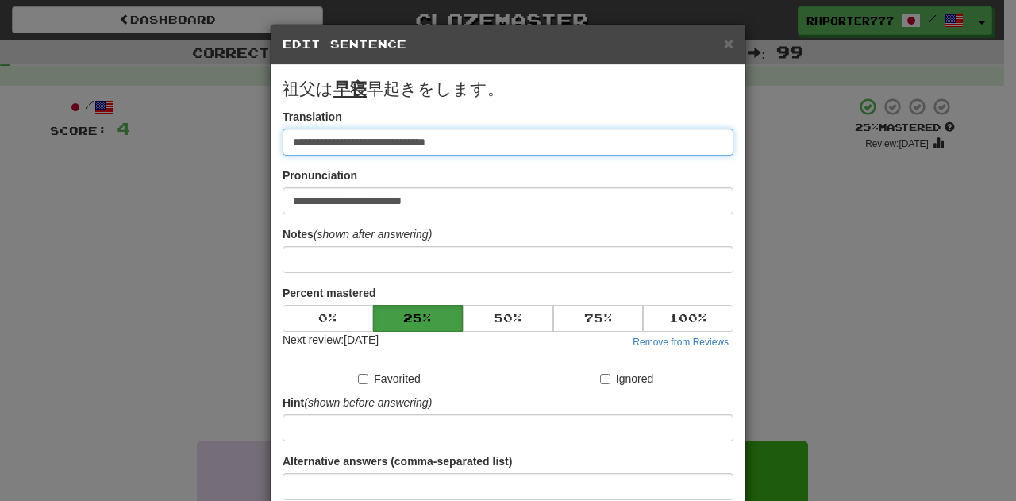
drag, startPoint x: 362, startPoint y: 138, endPoint x: 505, endPoint y: 129, distance: 143.2
click at [504, 129] on input "**********" at bounding box center [508, 142] width 451 height 27
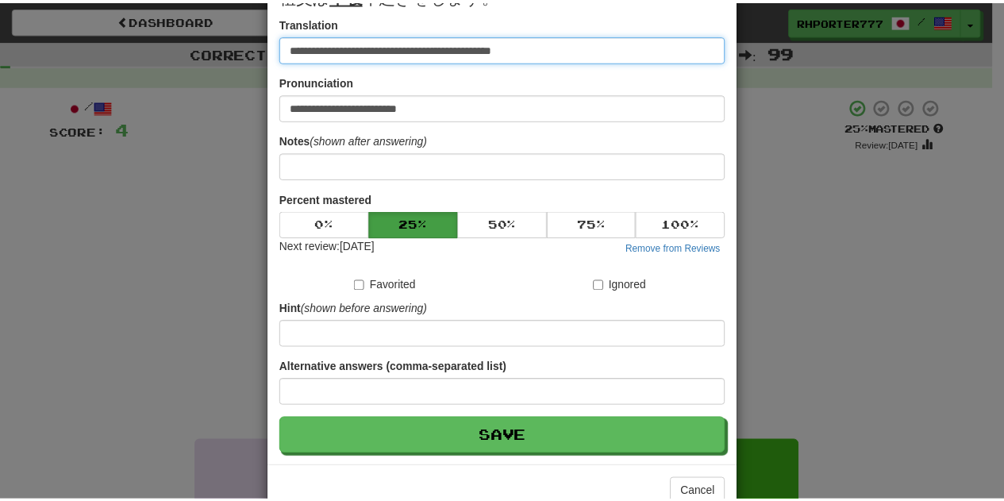
scroll to position [132, 0]
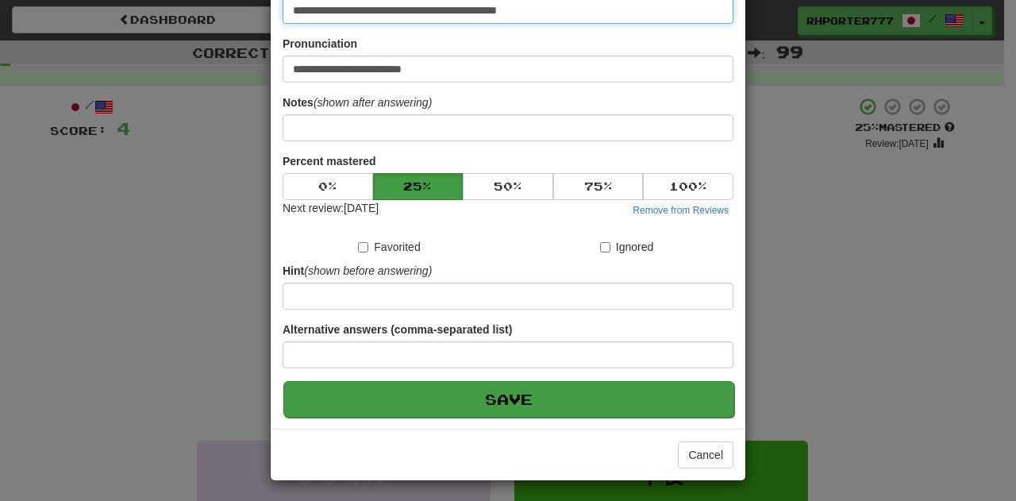
type input "**********"
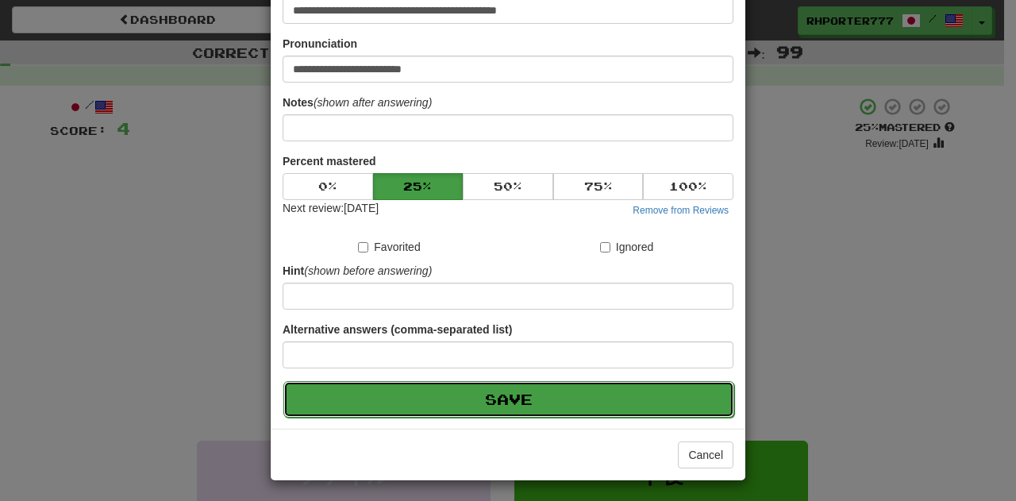
drag, startPoint x: 573, startPoint y: 398, endPoint x: 562, endPoint y: 404, distance: 12.8
click at [572, 398] on button "Save" at bounding box center [508, 399] width 451 height 37
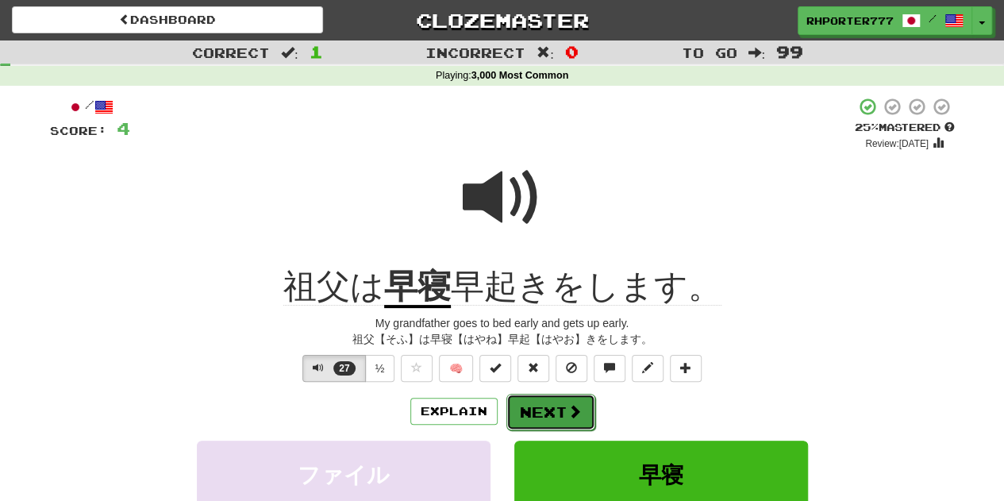
click at [539, 403] on button "Next" at bounding box center [551, 412] width 89 height 37
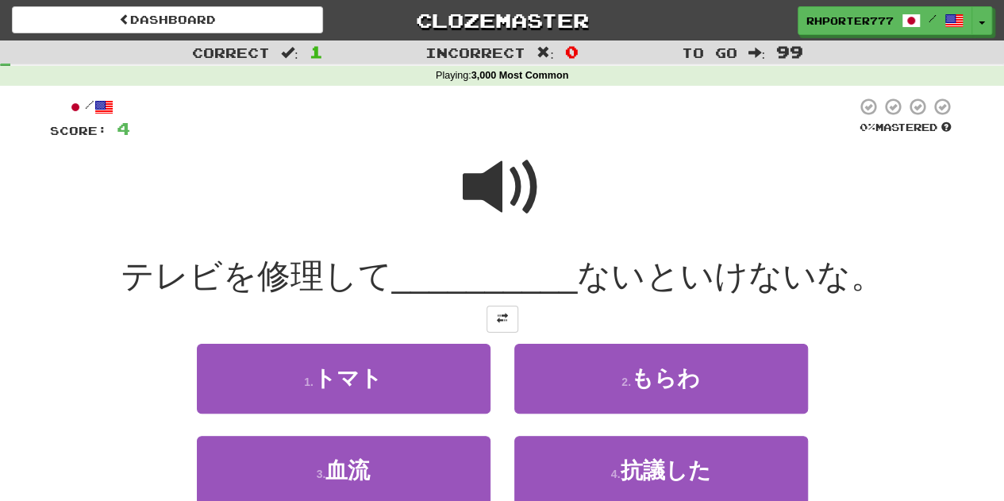
click at [646, 128] on div at bounding box center [493, 119] width 726 height 44
click at [476, 185] on span at bounding box center [502, 187] width 79 height 79
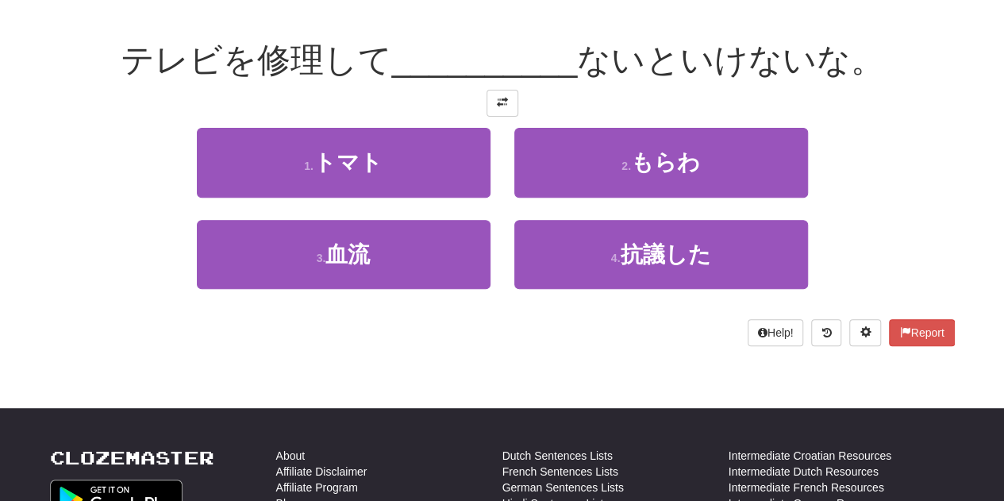
scroll to position [159, 0]
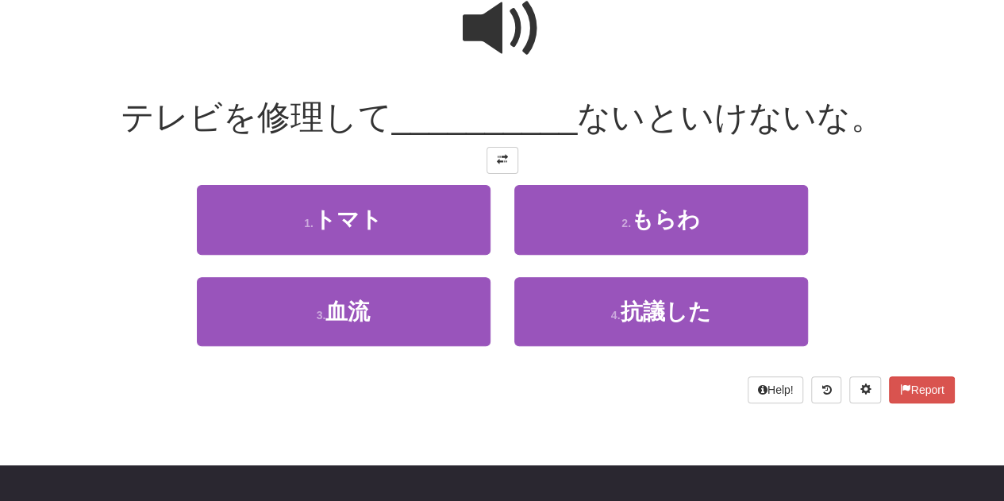
click at [507, 24] on span at bounding box center [502, 28] width 79 height 79
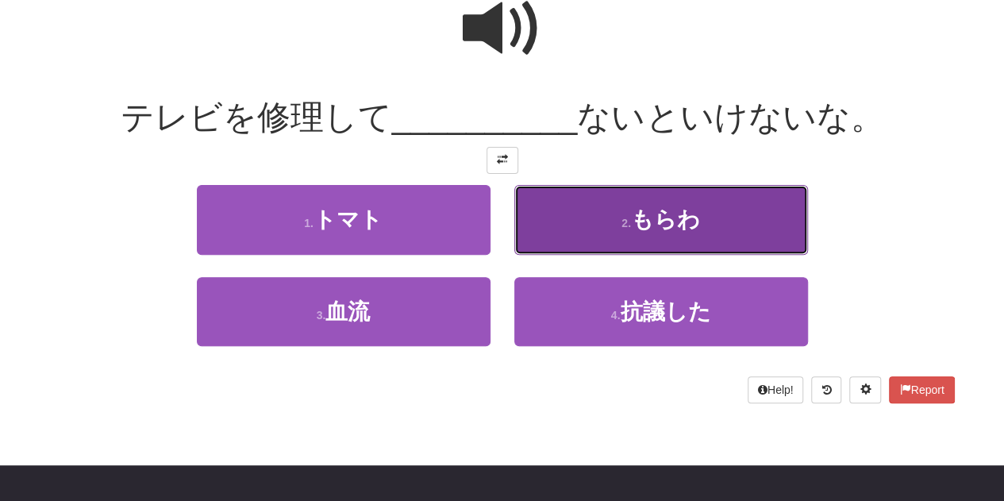
click at [696, 225] on span "もらわ" at bounding box center [665, 219] width 69 height 25
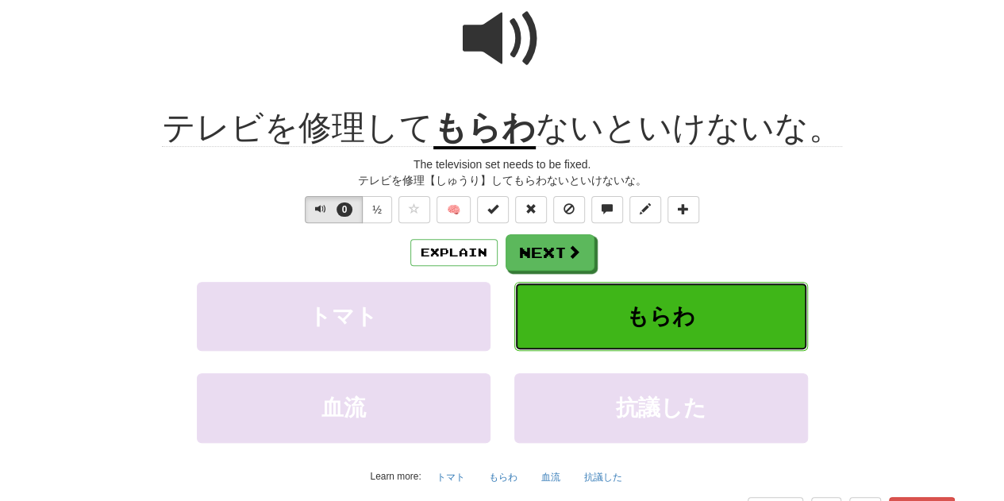
scroll to position [169, 0]
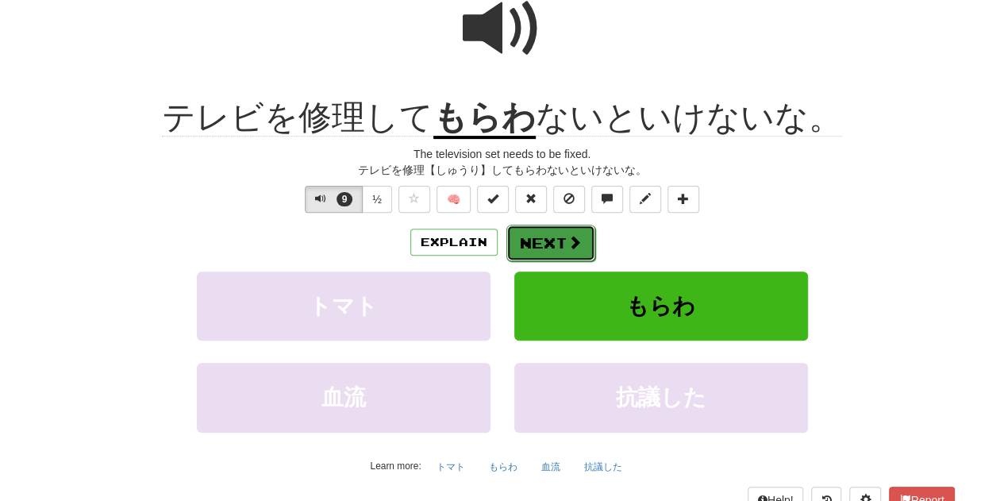
click at [547, 237] on button "Next" at bounding box center [551, 243] width 89 height 37
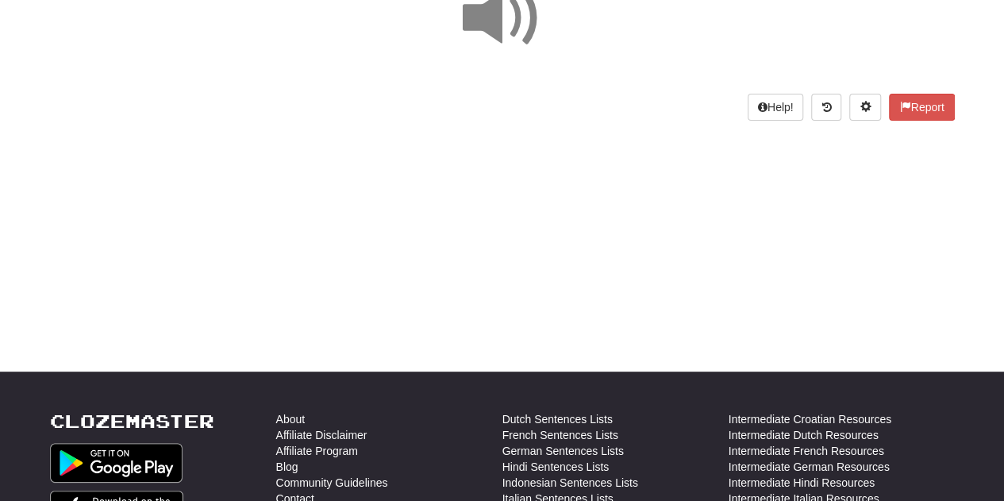
scroll to position [0, 0]
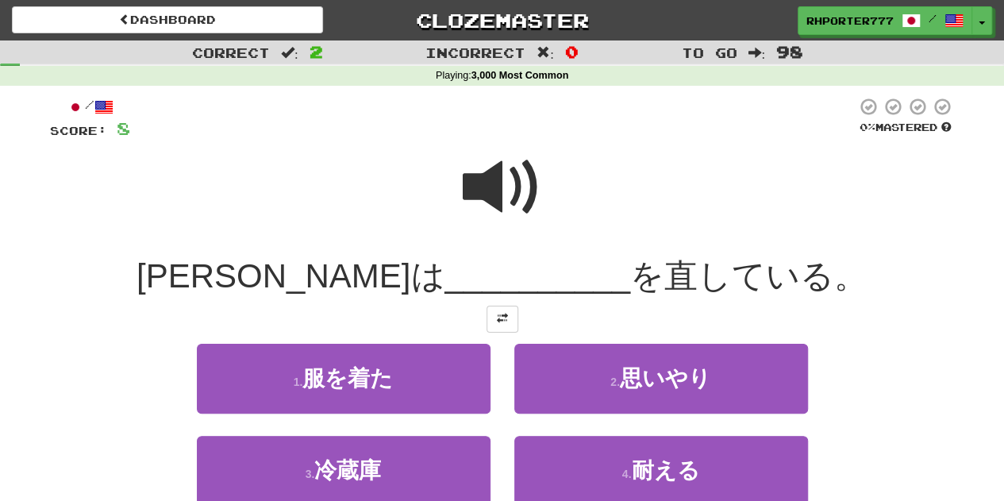
click at [525, 183] on span at bounding box center [502, 187] width 79 height 79
click at [507, 210] on span at bounding box center [502, 187] width 79 height 79
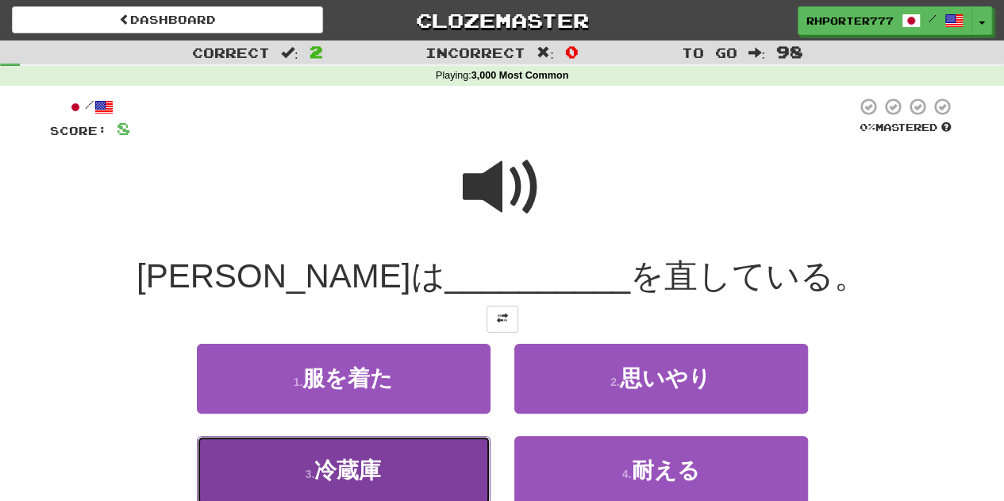
click at [356, 469] on span "冷蔵庫" at bounding box center [347, 470] width 67 height 25
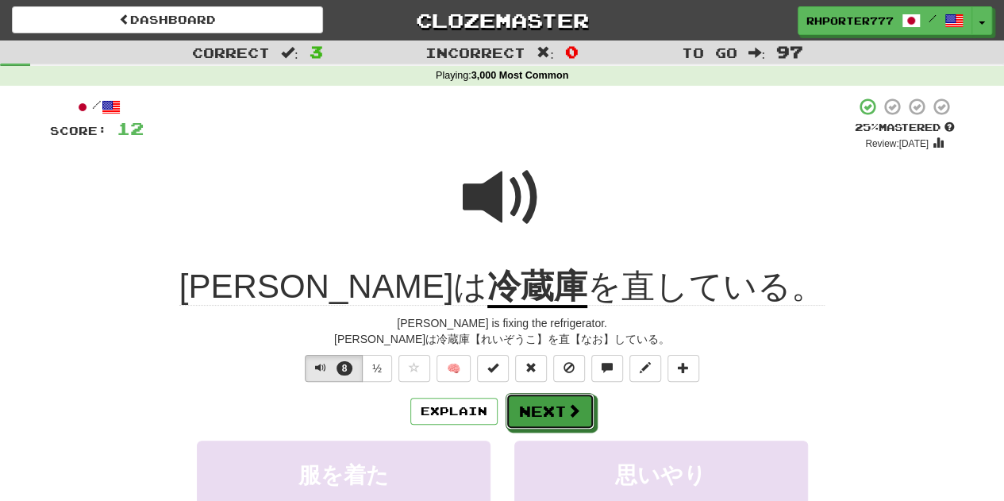
click at [588, 408] on button "Next" at bounding box center [550, 411] width 89 height 37
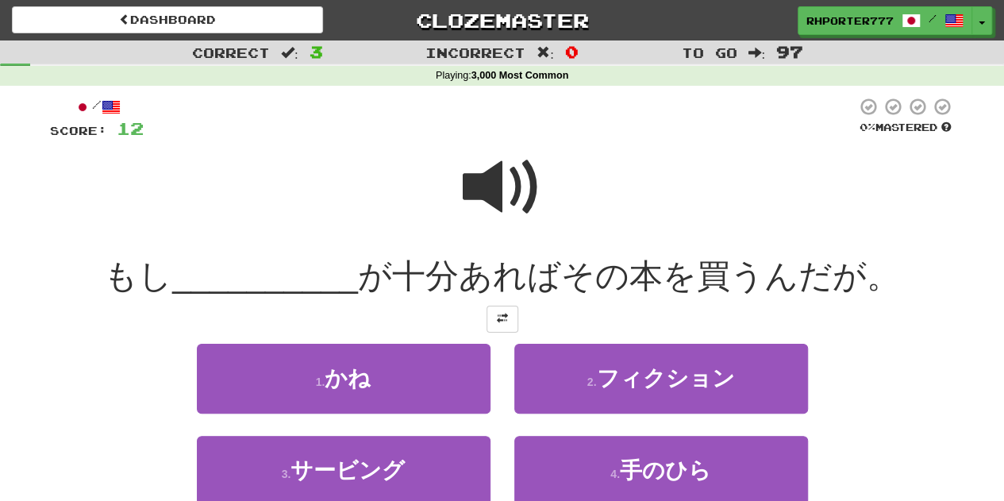
click at [481, 190] on span at bounding box center [502, 187] width 79 height 79
drag, startPoint x: 446, startPoint y: 195, endPoint x: 456, endPoint y: 195, distance: 9.5
click at [450, 195] on div at bounding box center [502, 198] width 905 height 114
click at [485, 186] on span at bounding box center [502, 187] width 79 height 79
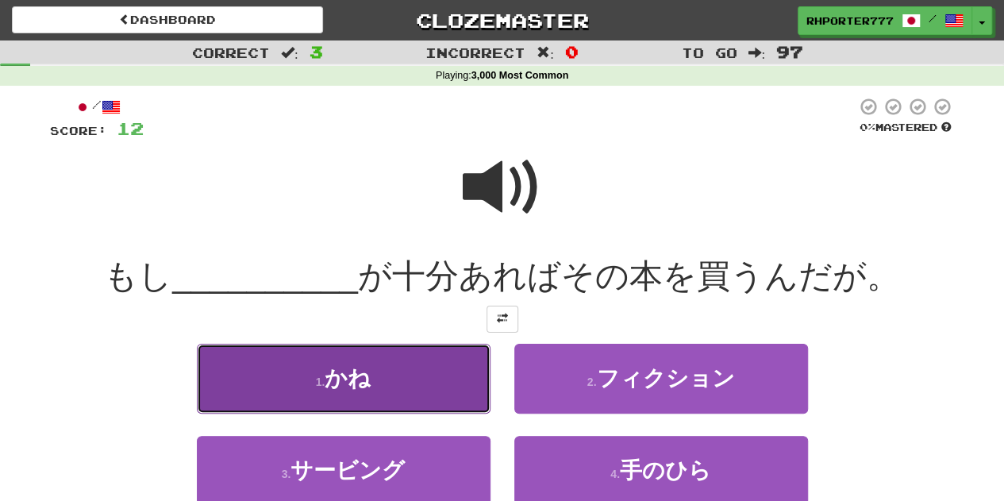
click at [411, 377] on button "1 . かね" at bounding box center [344, 378] width 294 height 69
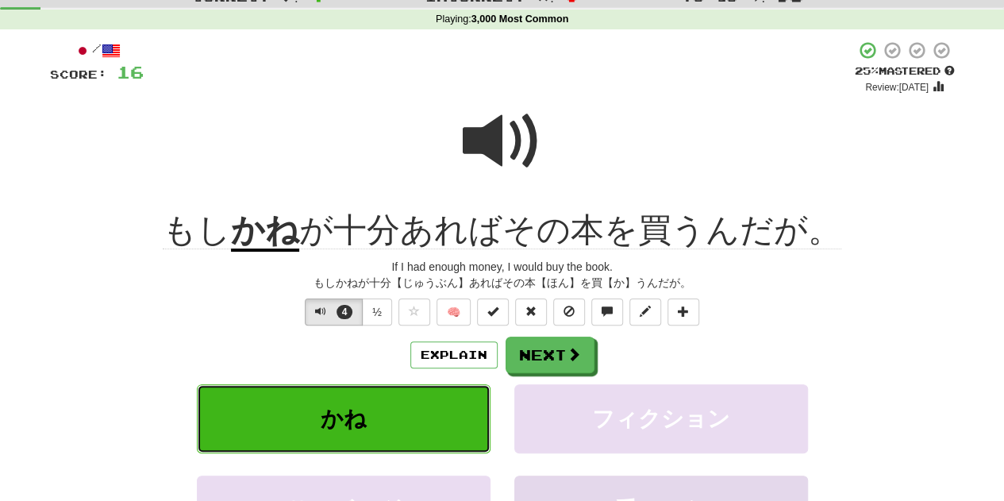
scroll to position [159, 0]
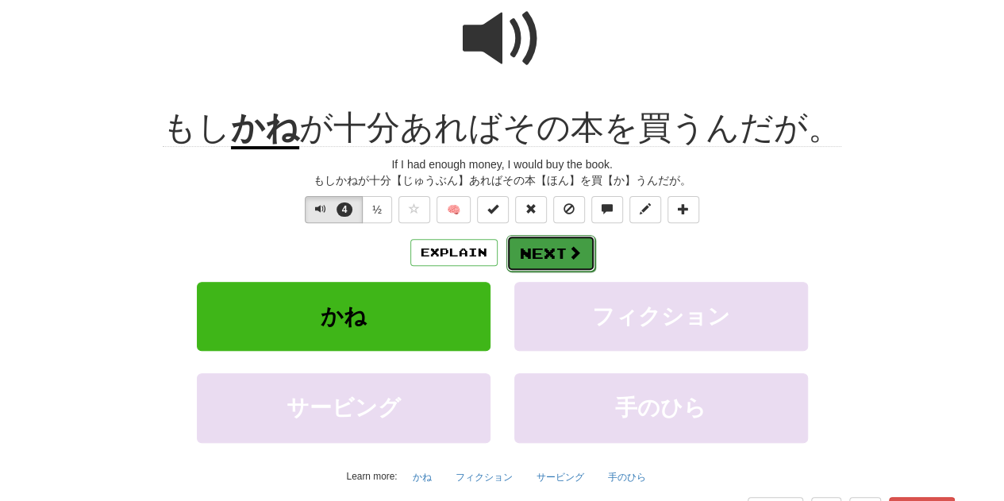
click at [546, 244] on button "Next" at bounding box center [551, 253] width 89 height 37
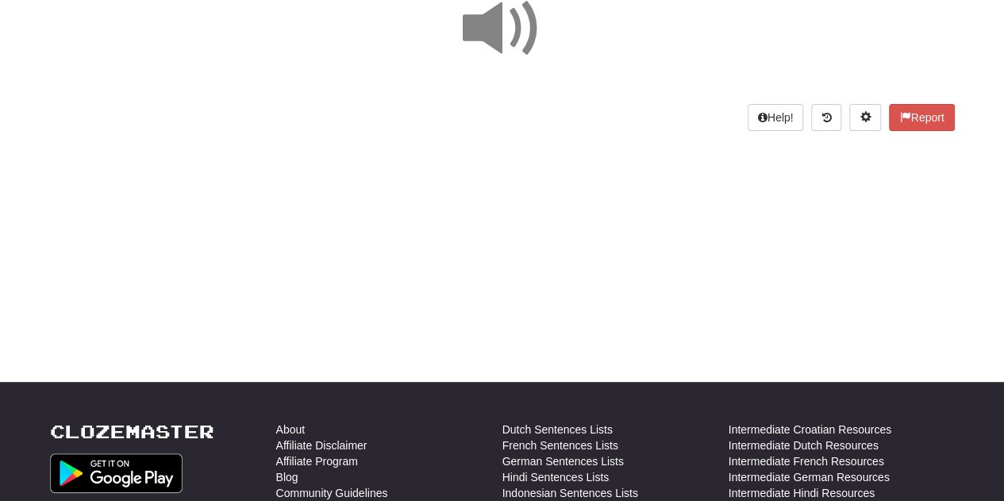
scroll to position [0, 0]
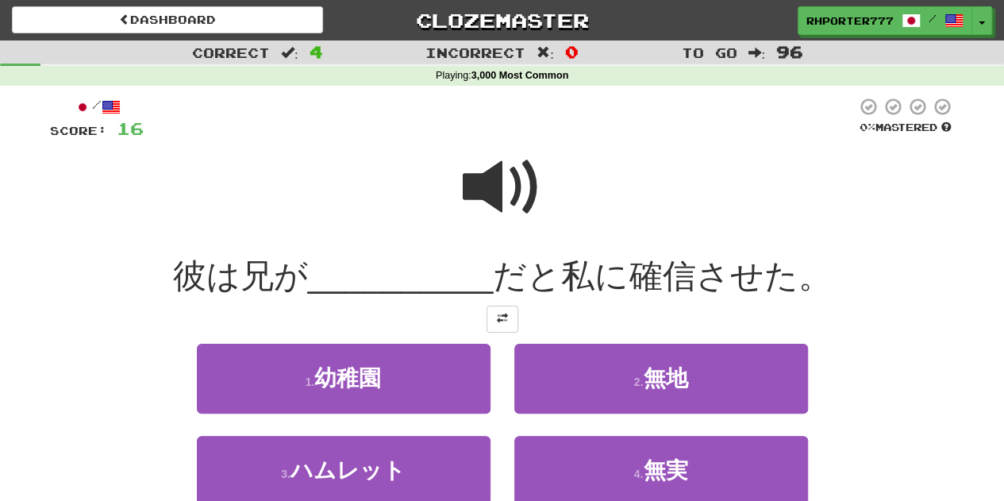
click at [306, 191] on div at bounding box center [502, 198] width 905 height 114
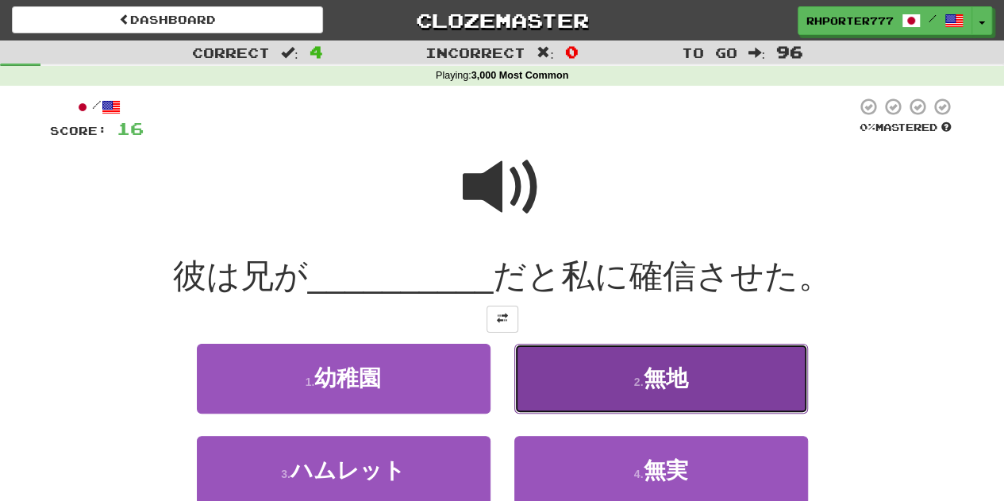
click at [696, 397] on button "2 . 無地" at bounding box center [661, 378] width 294 height 69
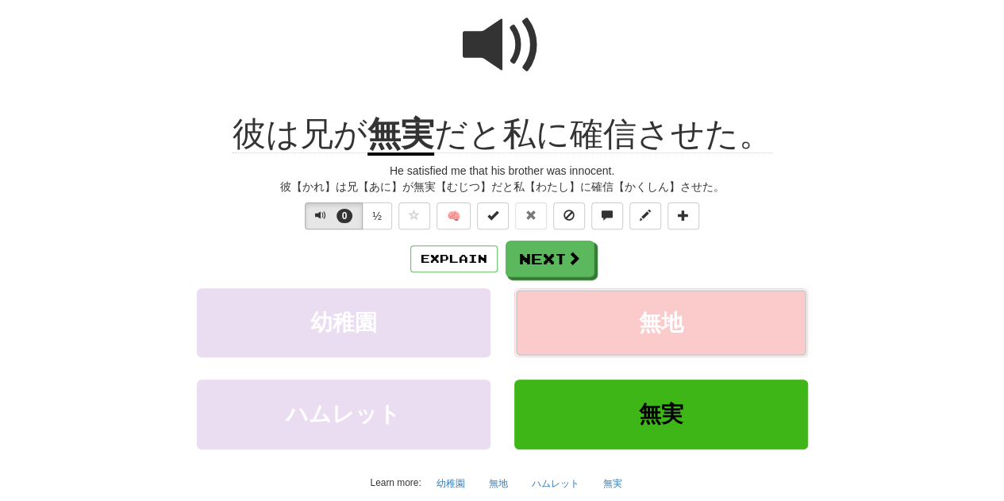
scroll to position [159, 0]
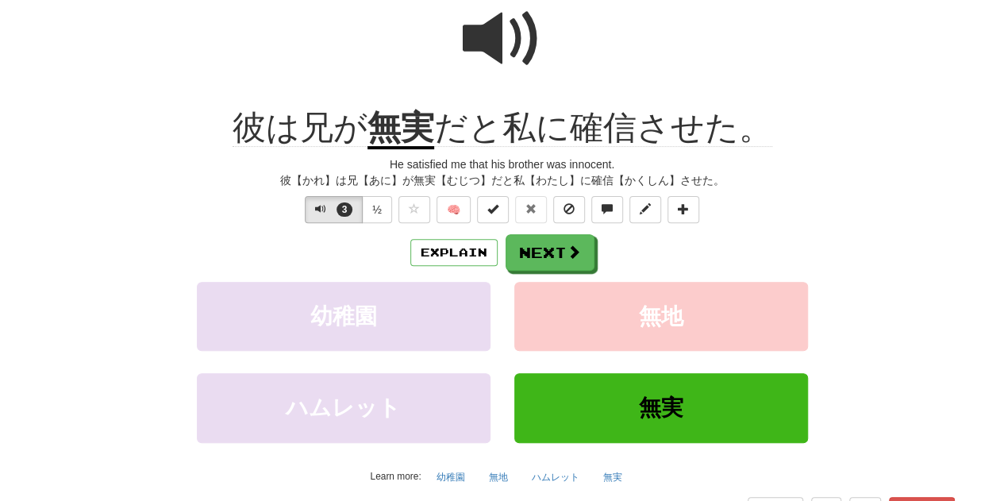
click at [52, 387] on div "ハムレット 無実" at bounding box center [502, 418] width 953 height 91
click at [538, 258] on button "Next" at bounding box center [551, 253] width 89 height 37
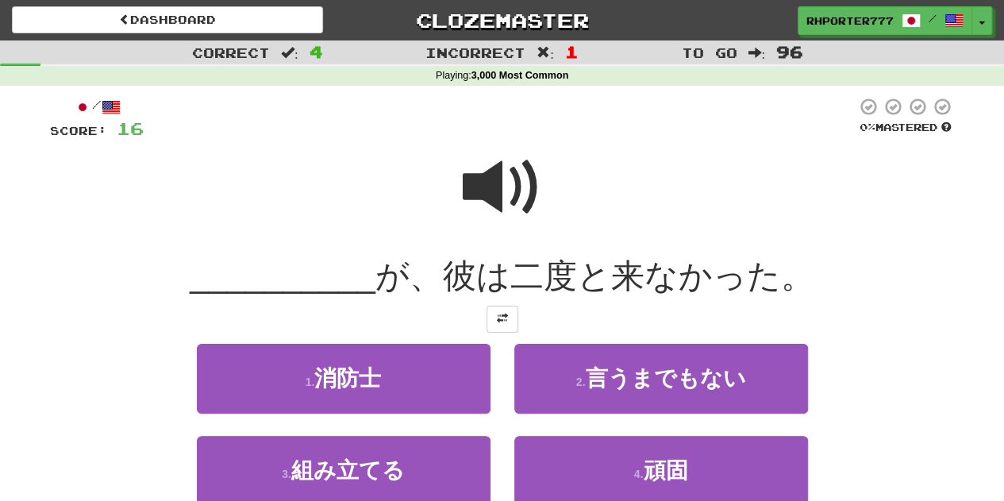
click at [476, 197] on span at bounding box center [502, 187] width 79 height 79
click at [517, 202] on span at bounding box center [502, 187] width 79 height 79
click at [501, 179] on span at bounding box center [502, 187] width 79 height 79
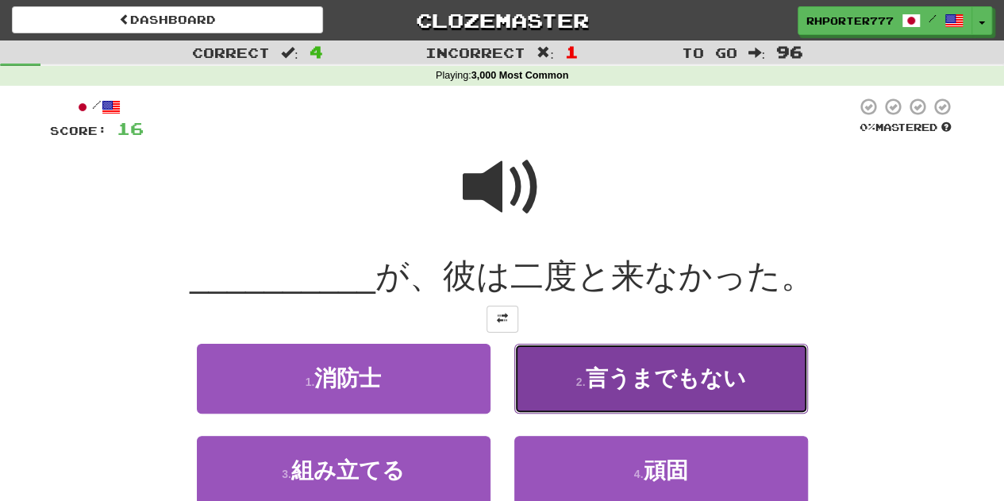
click at [646, 391] on button "2 . 言うまでもない" at bounding box center [661, 378] width 294 height 69
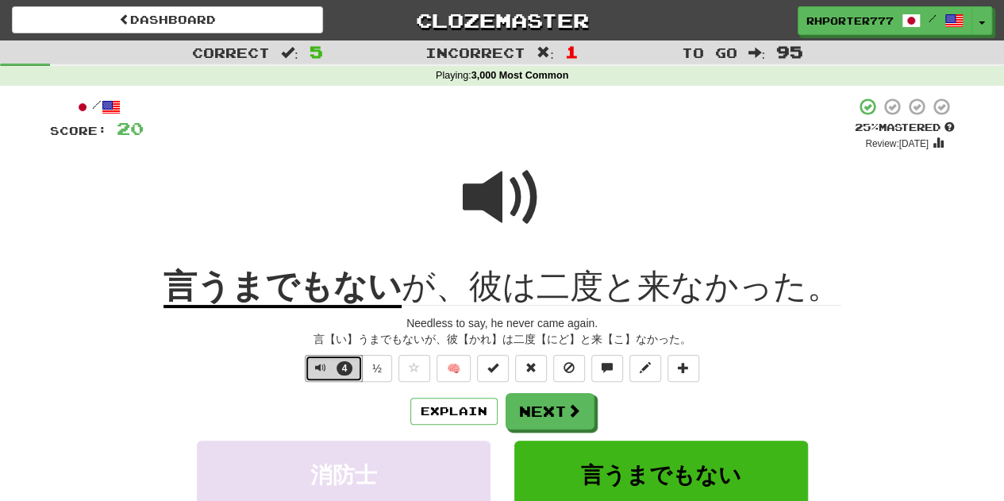
click at [334, 368] on button "4" at bounding box center [334, 368] width 58 height 27
click at [487, 405] on button "Explain" at bounding box center [453, 411] width 87 height 27
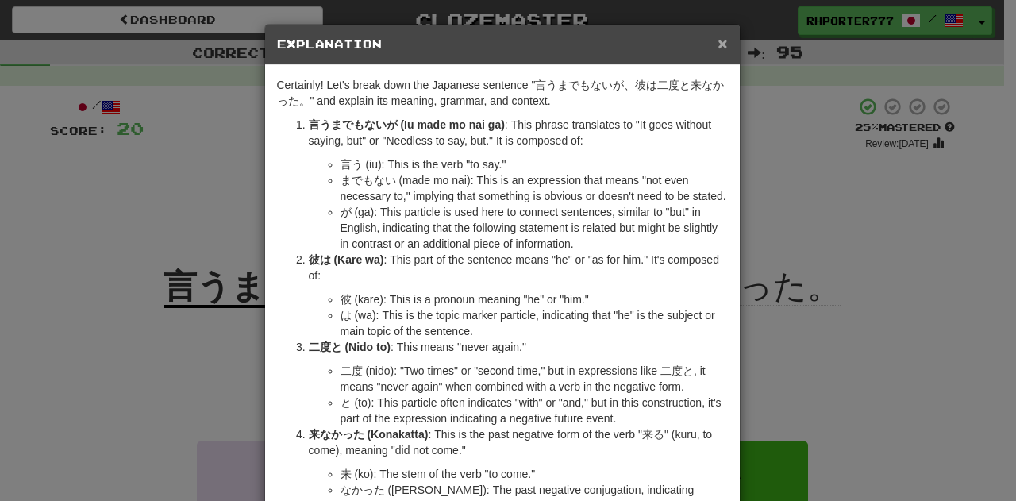
click at [720, 42] on span "×" at bounding box center [723, 43] width 10 height 18
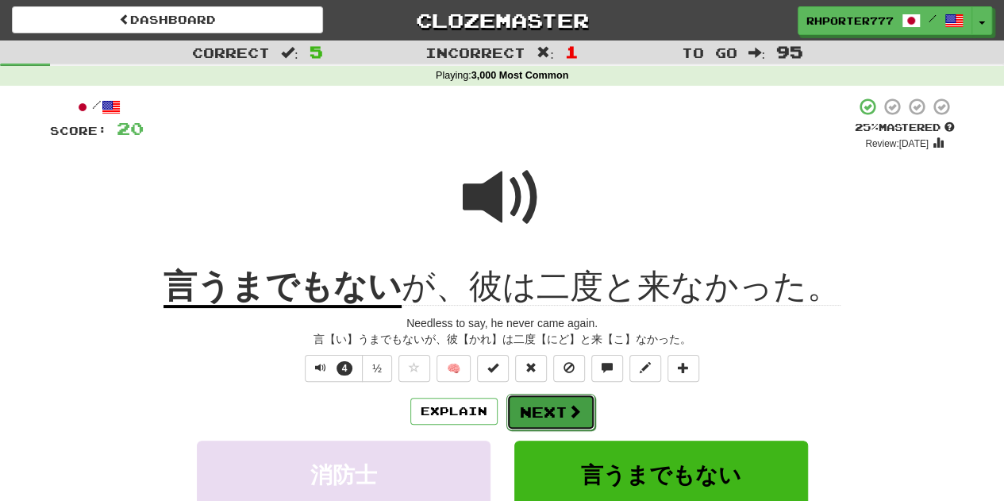
click at [565, 406] on button "Next" at bounding box center [551, 412] width 89 height 37
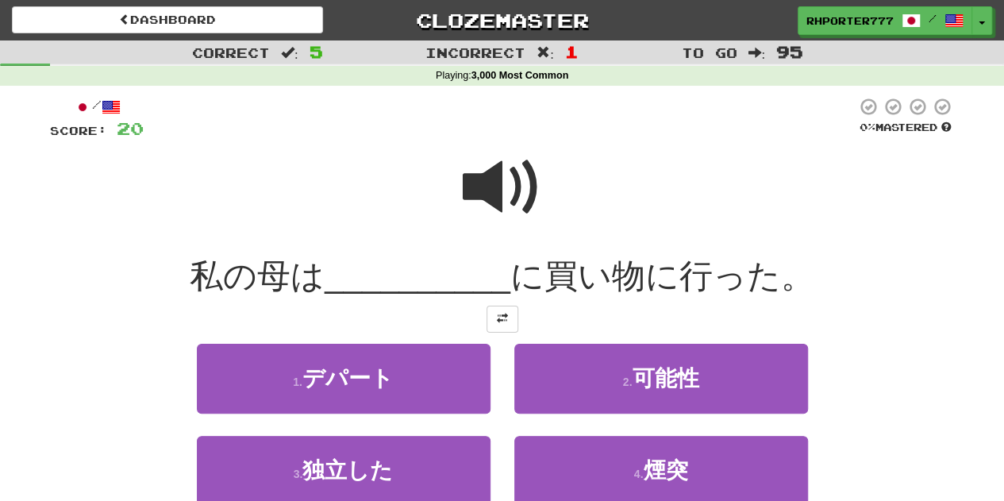
click at [509, 186] on span at bounding box center [502, 187] width 79 height 79
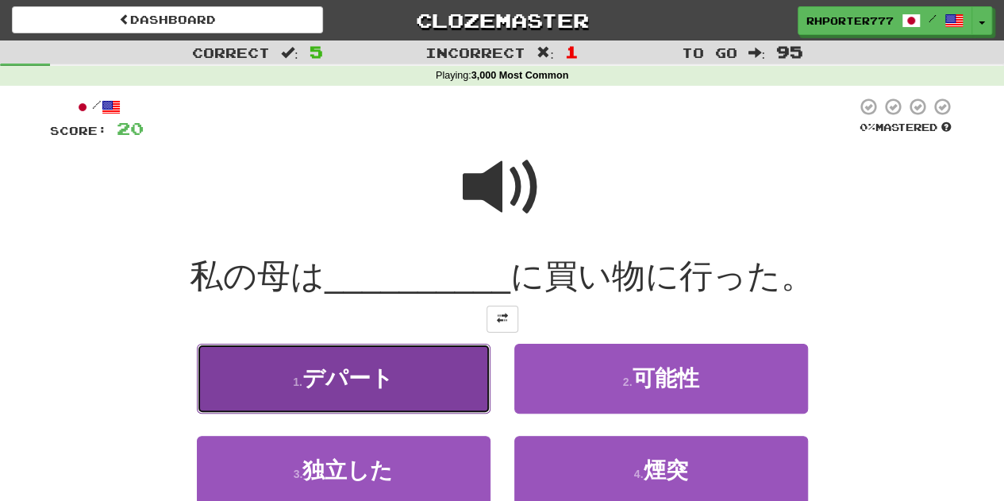
click at [392, 384] on span "デパート" at bounding box center [347, 378] width 91 height 25
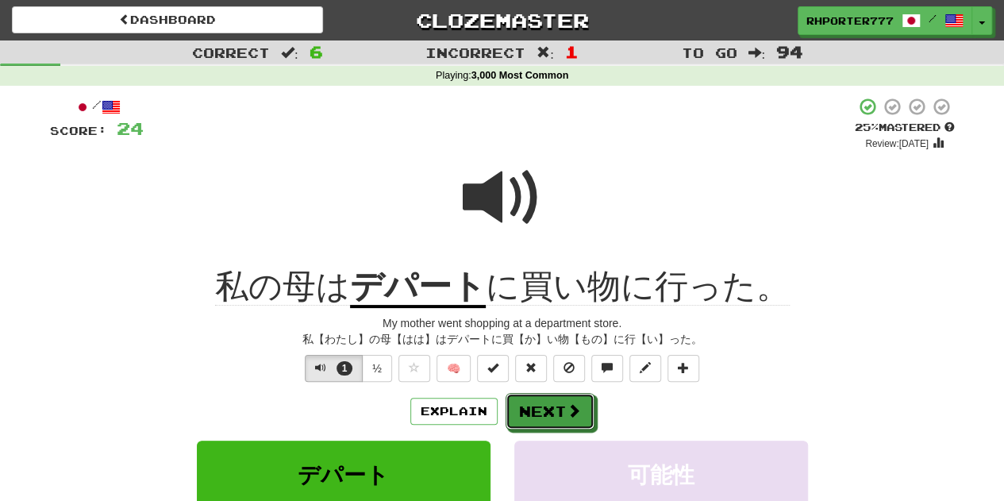
click at [547, 423] on button "Next" at bounding box center [550, 411] width 89 height 37
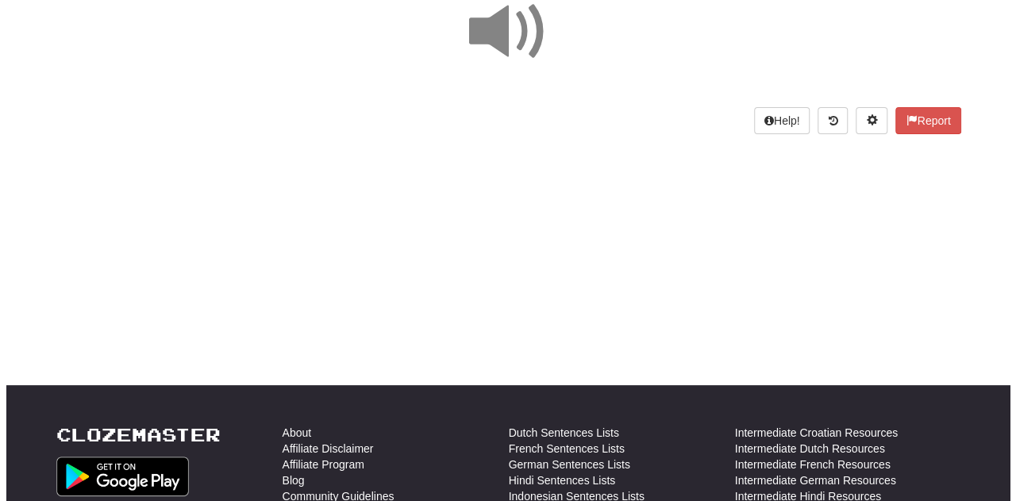
scroll to position [79, 0]
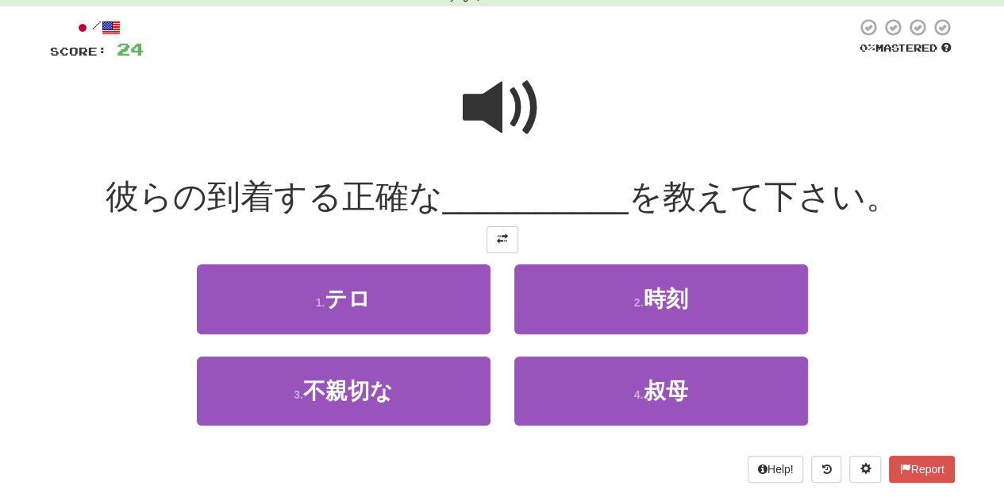
click at [481, 112] on span at bounding box center [502, 107] width 79 height 79
click at [480, 94] on span at bounding box center [502, 107] width 79 height 79
click at [491, 99] on span at bounding box center [502, 107] width 79 height 79
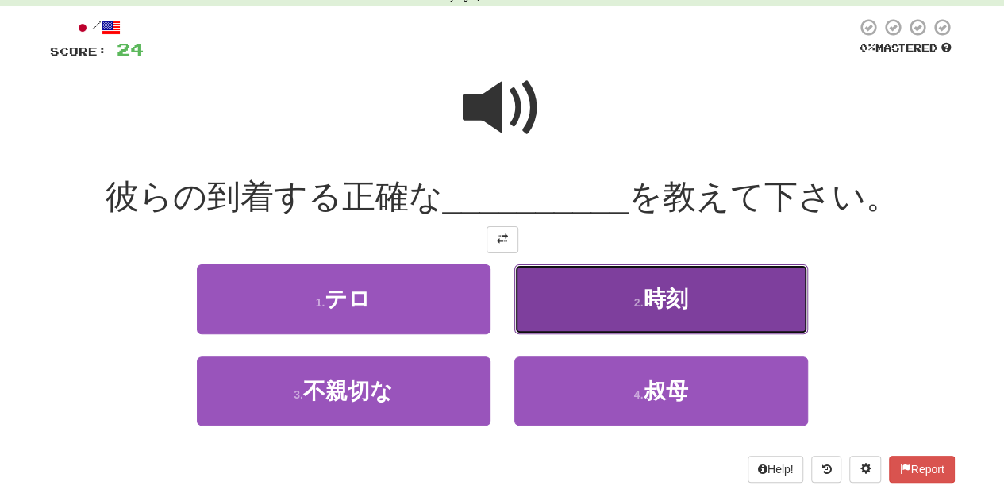
click at [700, 305] on button "2 . 時刻" at bounding box center [661, 298] width 294 height 69
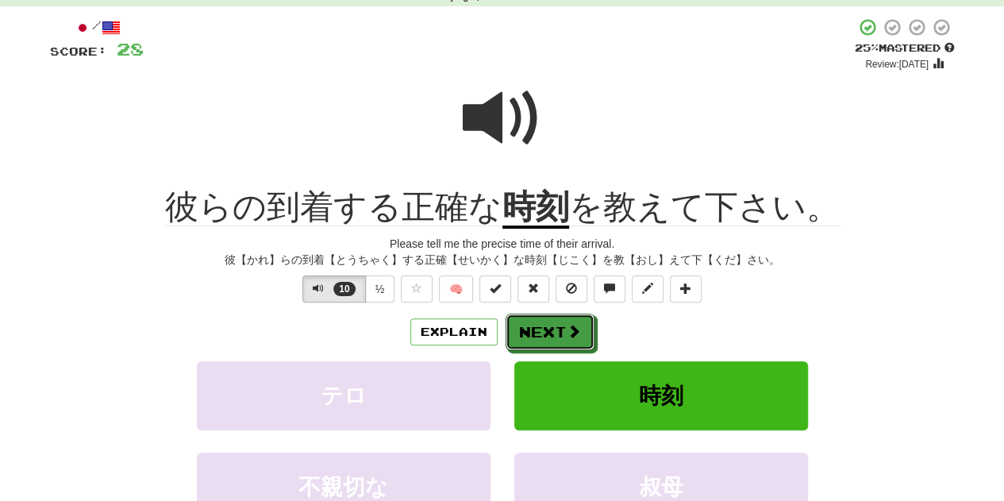
click at [553, 326] on button "Next" at bounding box center [550, 332] width 89 height 37
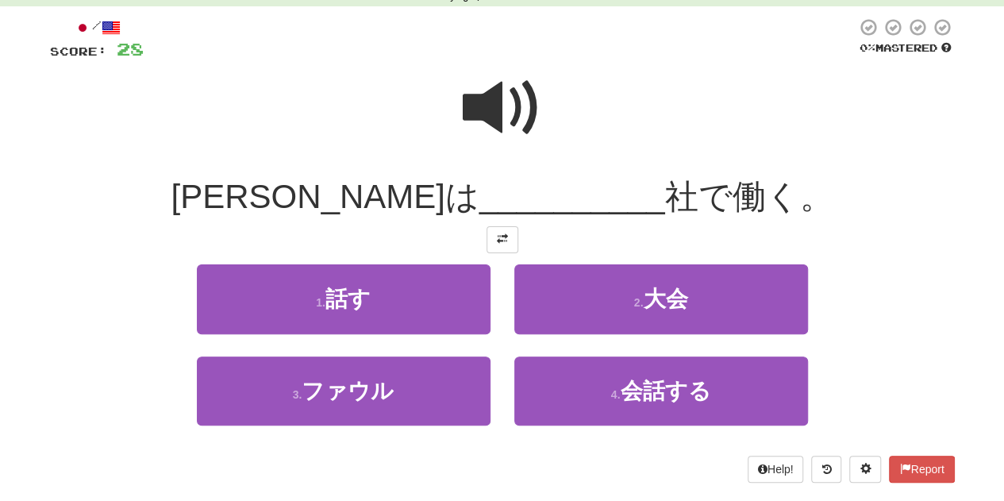
click at [503, 109] on span at bounding box center [502, 107] width 79 height 79
click at [526, 106] on span at bounding box center [502, 107] width 79 height 79
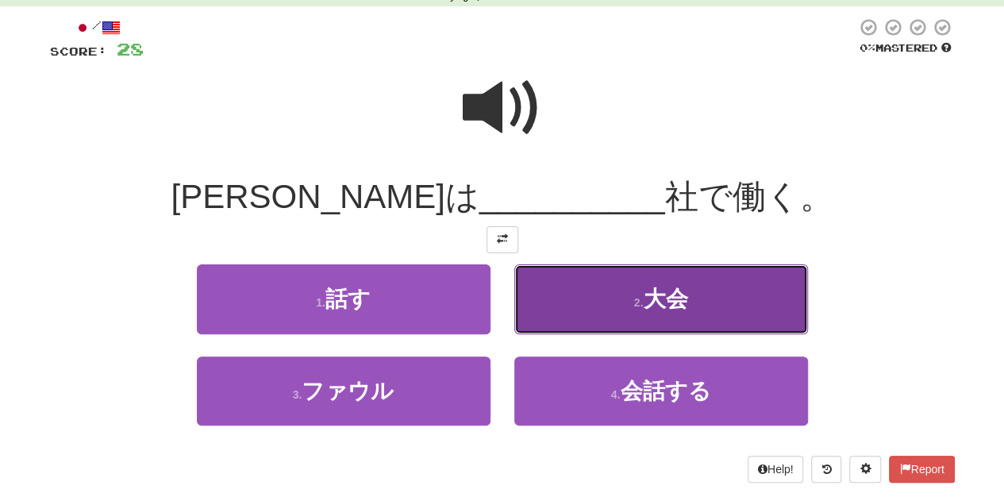
click at [683, 307] on span "大会" at bounding box center [665, 299] width 44 height 25
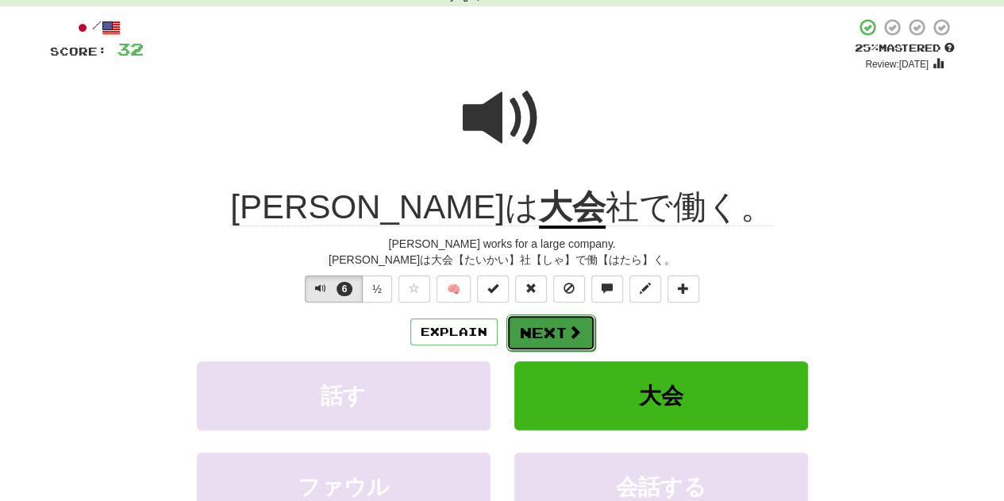
click at [572, 326] on span at bounding box center [575, 332] width 14 height 14
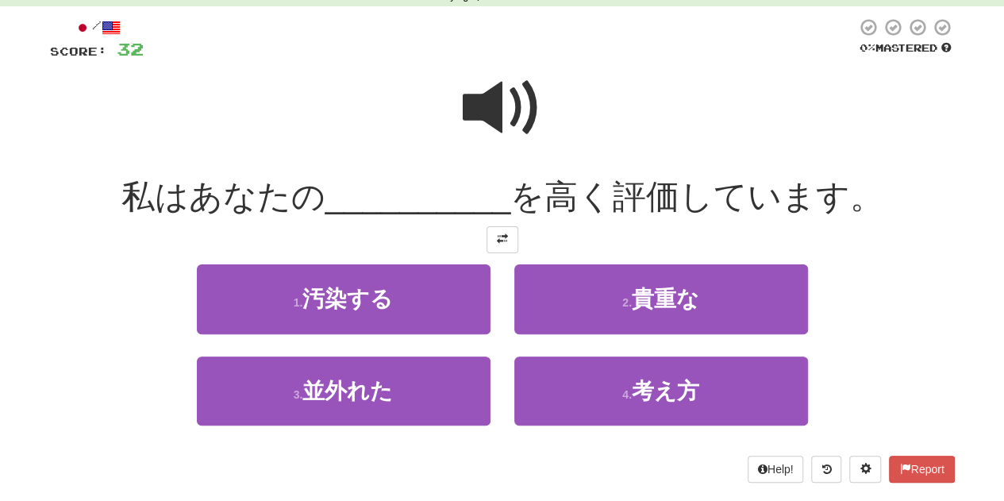
click at [514, 101] on span at bounding box center [502, 107] width 79 height 79
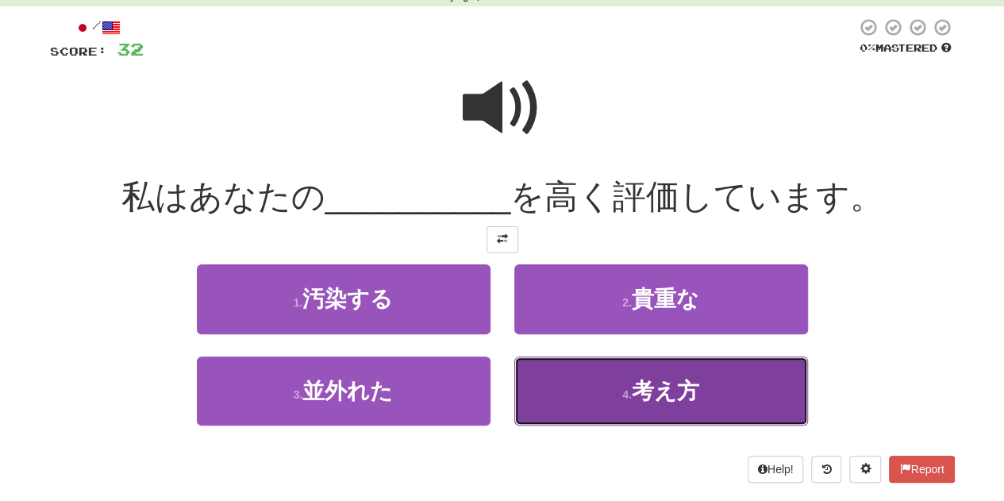
click at [704, 414] on button "4 . 考え方" at bounding box center [661, 390] width 294 height 69
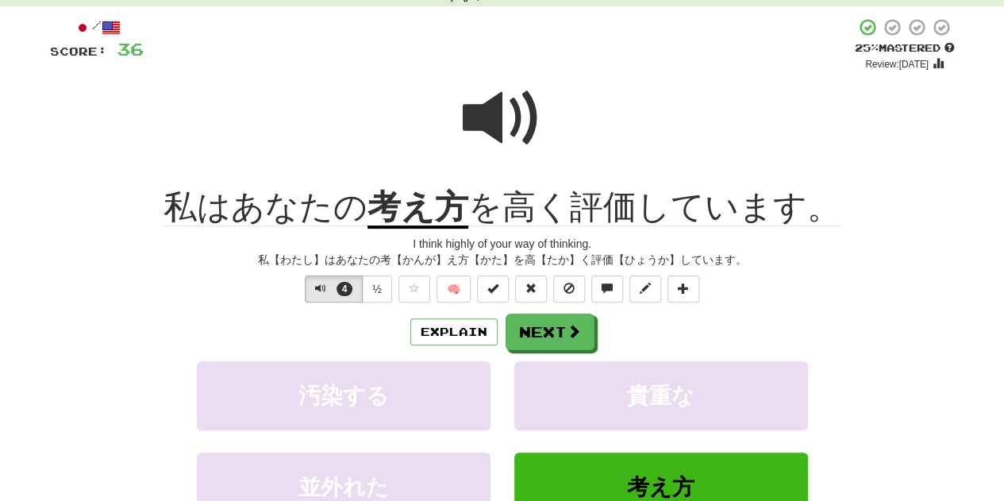
click at [549, 306] on div "/ Score: 36 + 4 25 % Mastered Review: 2025-09-23 私はあなたの 考え方 を高く評価しています。 I think…" at bounding box center [502, 322] width 905 height 611
click at [559, 328] on button "Next" at bounding box center [551, 332] width 89 height 37
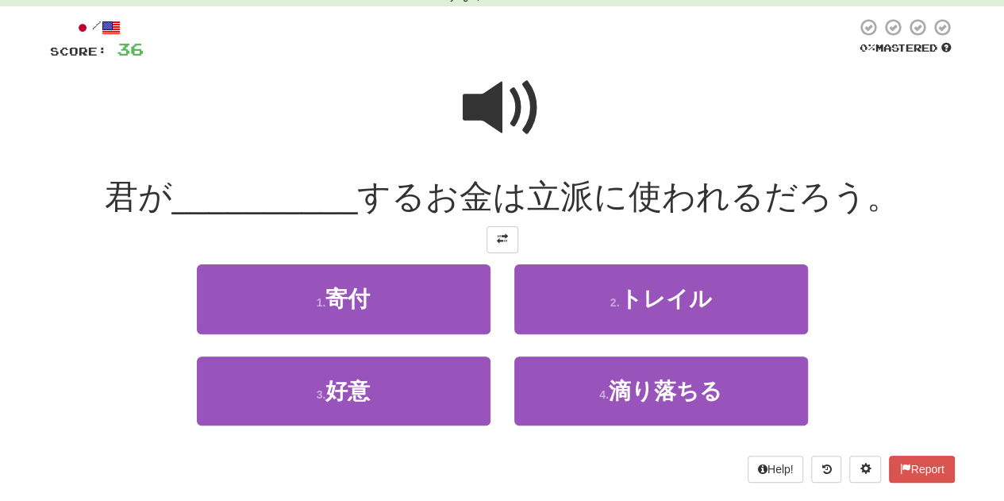
click at [494, 107] on span at bounding box center [502, 107] width 79 height 79
click at [502, 134] on span at bounding box center [502, 107] width 79 height 79
click at [505, 115] on span at bounding box center [502, 107] width 79 height 79
click at [505, 83] on span at bounding box center [502, 107] width 79 height 79
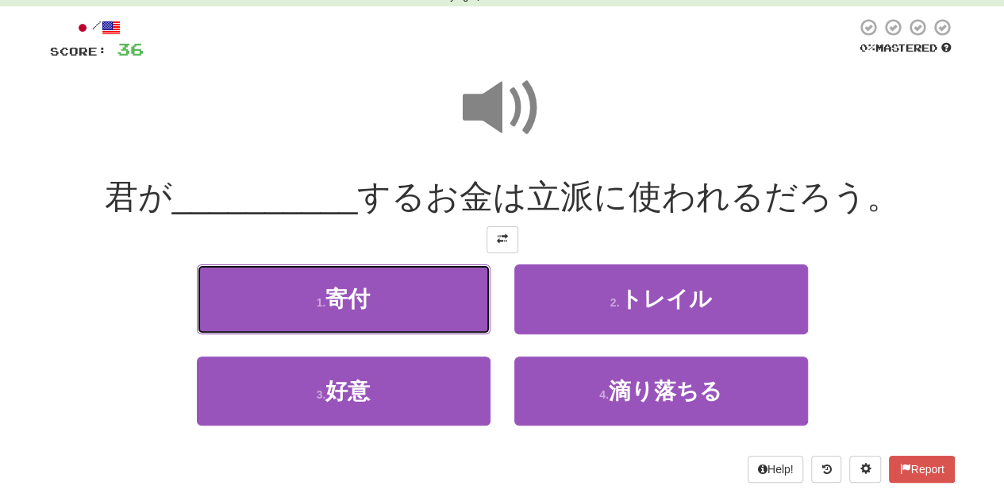
click at [364, 310] on span "寄付" at bounding box center [348, 299] width 44 height 25
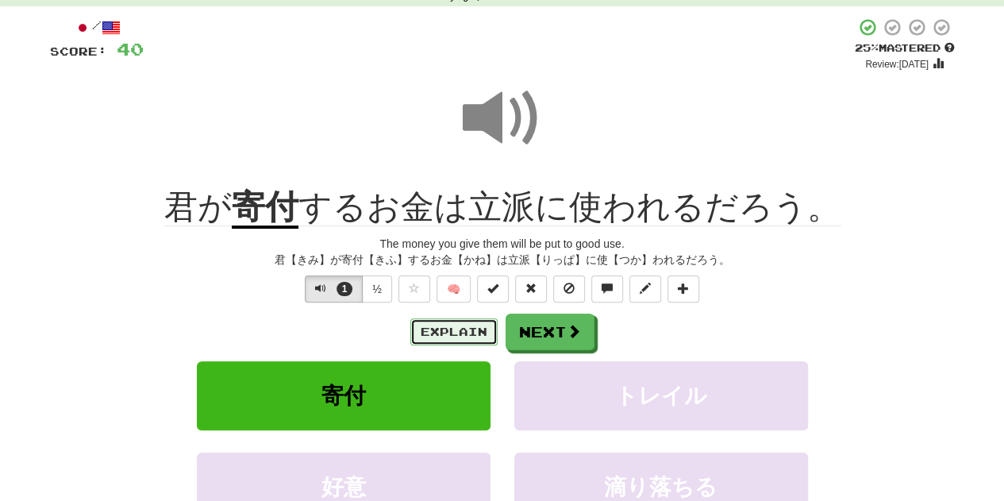
click at [457, 328] on button "Explain" at bounding box center [453, 331] width 87 height 27
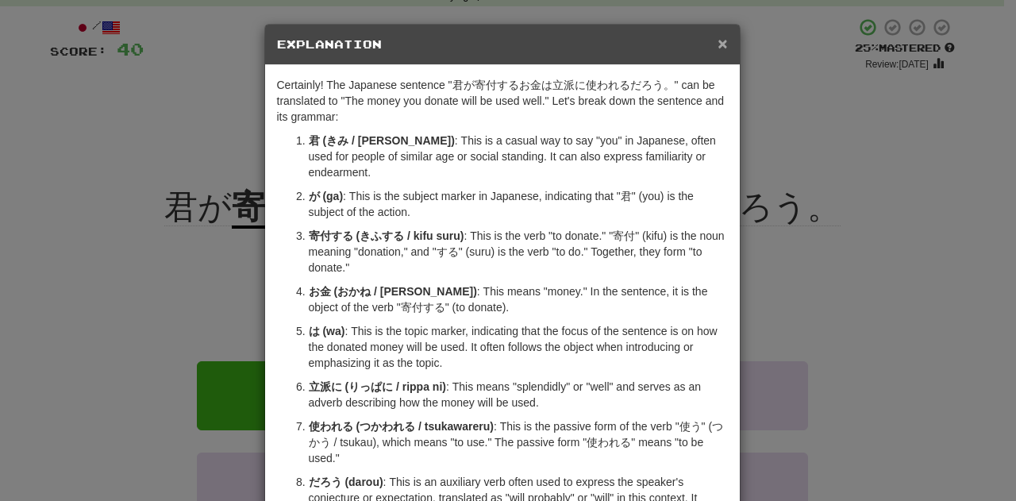
click at [718, 43] on span "×" at bounding box center [723, 43] width 10 height 18
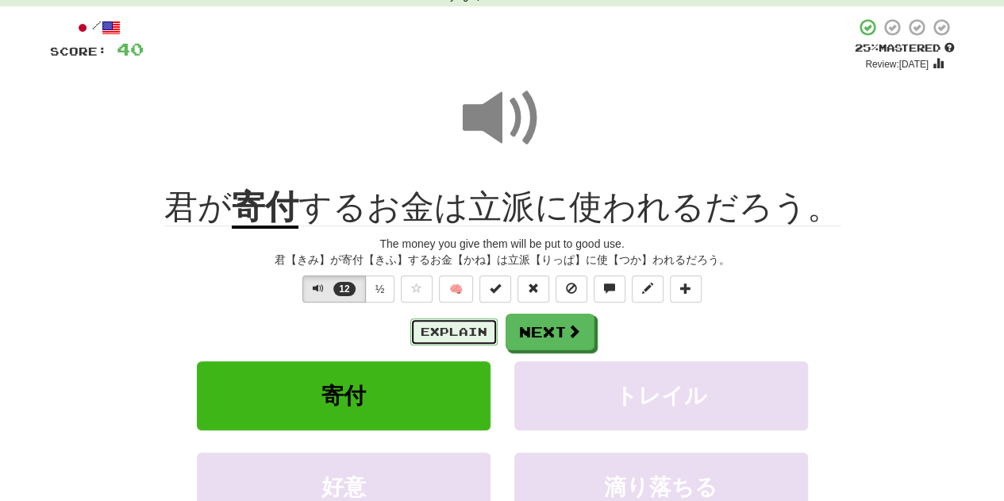
click at [471, 335] on button "Explain" at bounding box center [453, 331] width 87 height 27
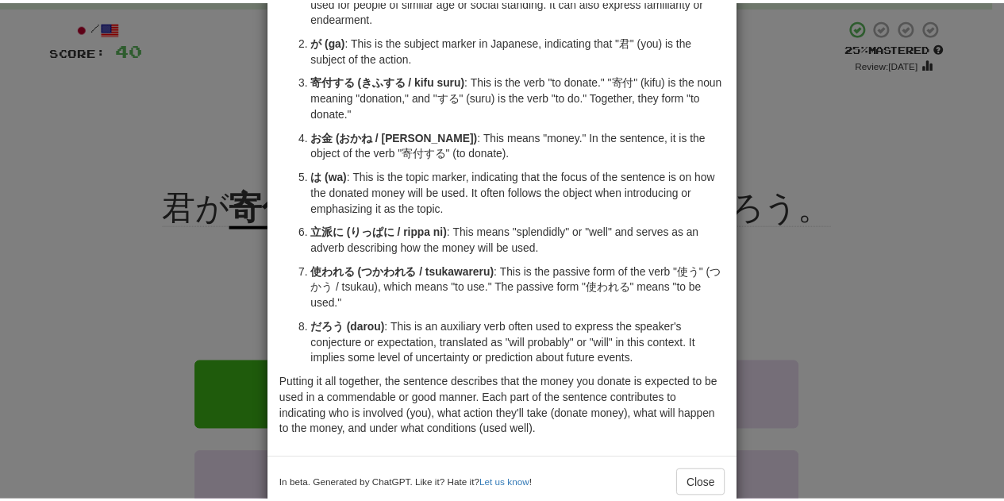
scroll to position [159, 0]
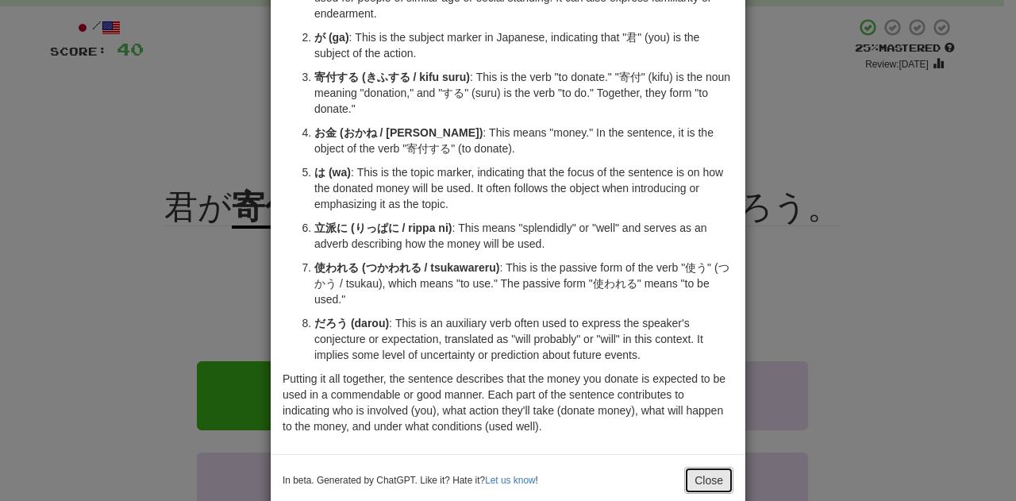
click at [709, 467] on button "Close" at bounding box center [708, 480] width 49 height 27
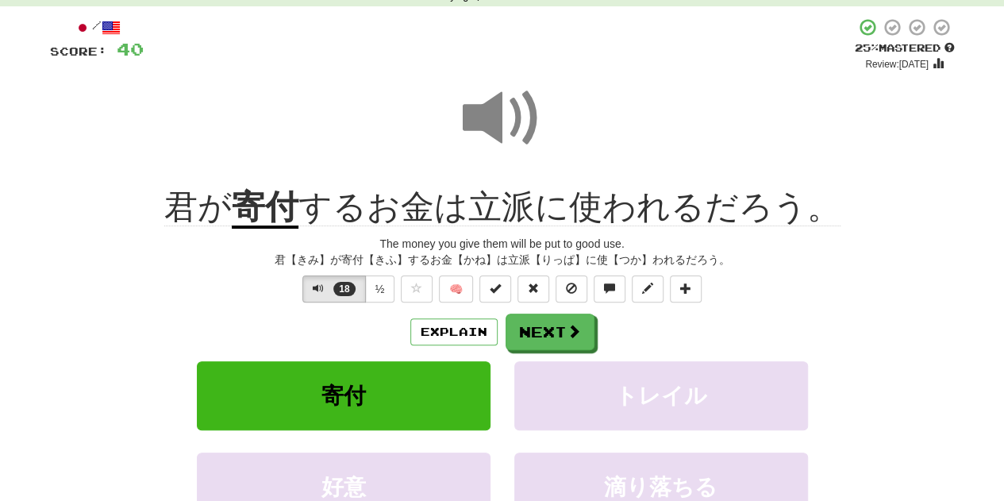
click at [331, 272] on div "/ Score: 40 + 4 25 % Mastered Review: 2025-09-23 君が 寄付 するお金は立派に使われるだろう。 The mon…" at bounding box center [502, 322] width 905 height 611
click at [331, 290] on button "19" at bounding box center [334, 289] width 64 height 27
drag, startPoint x: 308, startPoint y: 200, endPoint x: 260, endPoint y: 182, distance: 51.0
click at [253, 193] on div "君が 寄付 するお金は立派に使われるだろう。" at bounding box center [502, 208] width 905 height 44
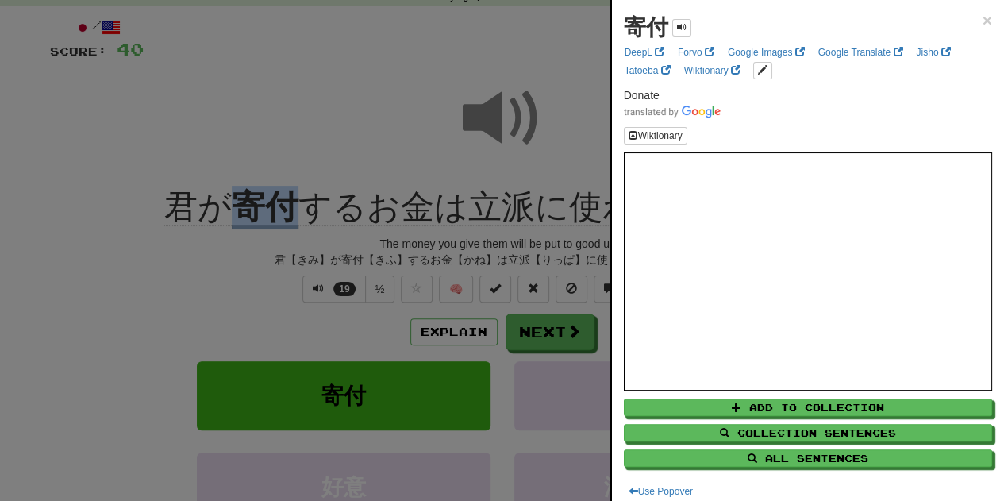
copy u "寄付"
click at [506, 45] on div at bounding box center [502, 250] width 1004 height 501
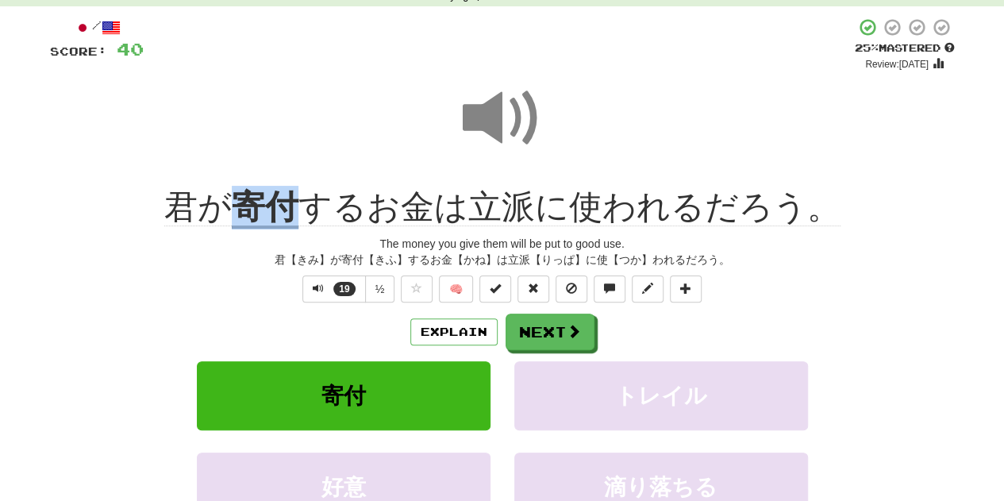
drag, startPoint x: 306, startPoint y: 206, endPoint x: 243, endPoint y: 208, distance: 62.8
click at [243, 212] on div "君が 寄付 するお金は立派に使われるだろう。" at bounding box center [502, 208] width 905 height 44
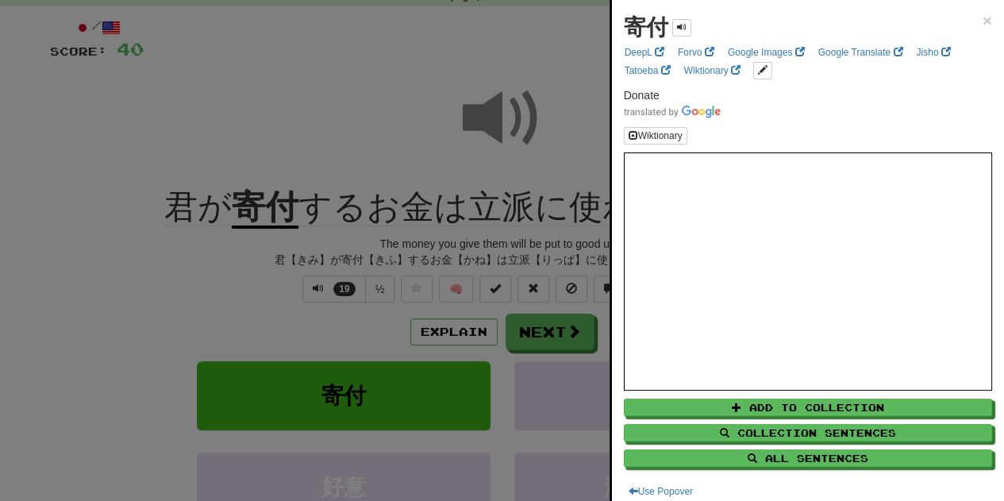
click at [318, 125] on div at bounding box center [502, 250] width 1004 height 501
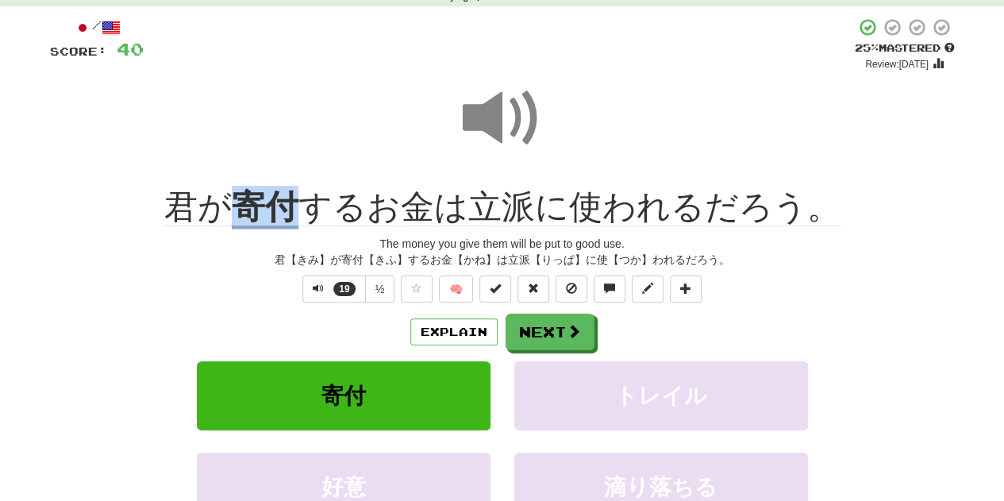
drag, startPoint x: 300, startPoint y: 209, endPoint x: 247, endPoint y: 213, distance: 53.3
click at [247, 213] on u "寄付" at bounding box center [265, 208] width 67 height 40
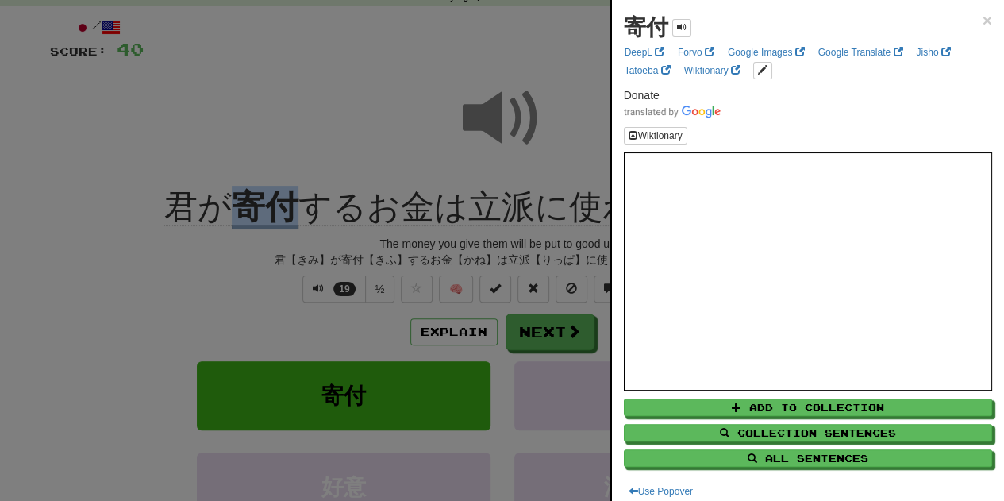
copy u "寄付"
click at [449, 158] on div at bounding box center [502, 250] width 1004 height 501
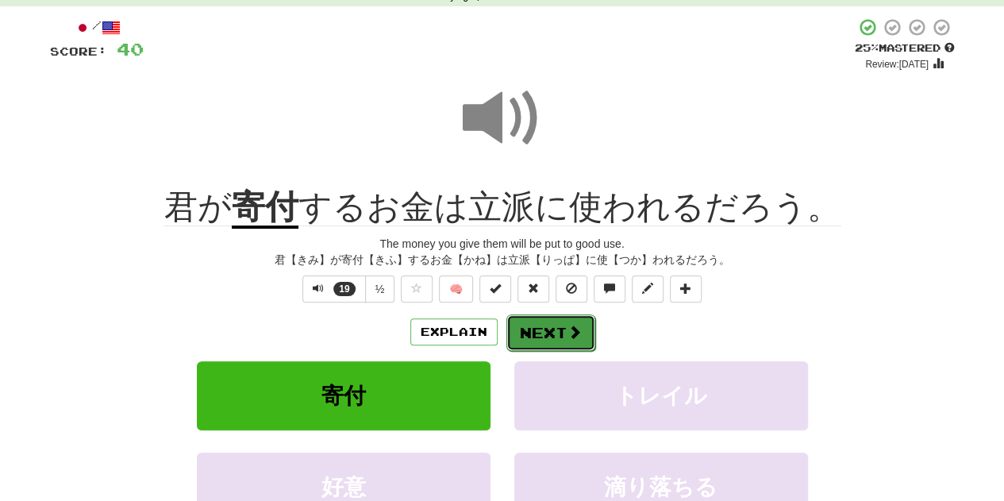
click at [557, 331] on button "Next" at bounding box center [551, 332] width 89 height 37
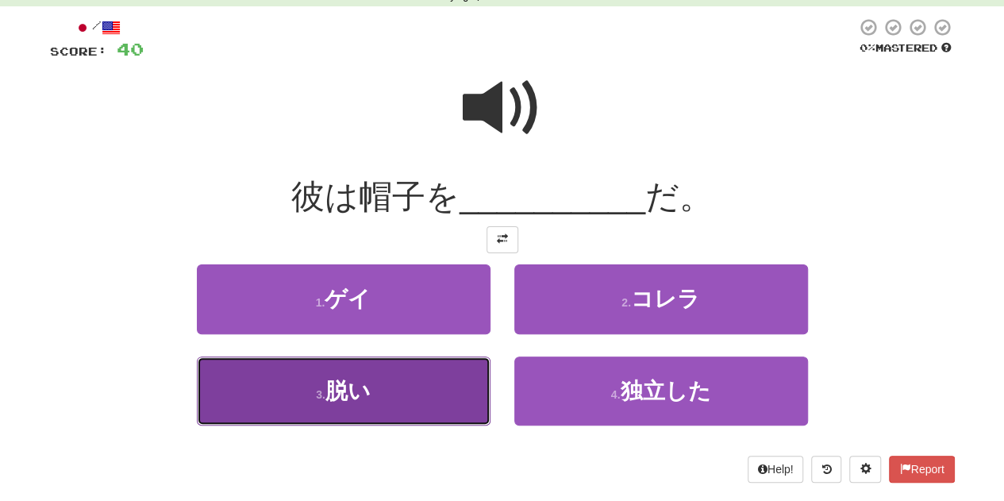
click at [355, 404] on button "3 . 脱い" at bounding box center [344, 390] width 294 height 69
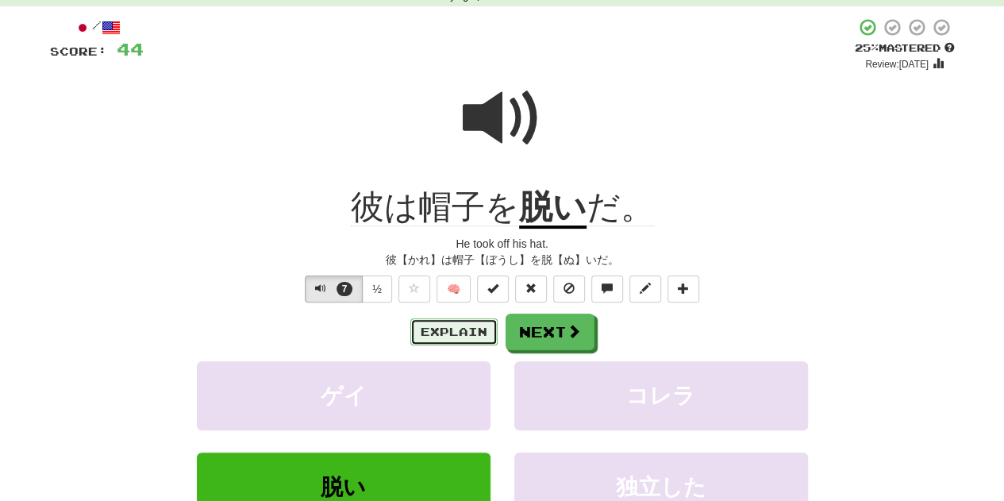
click at [457, 340] on button "Explain" at bounding box center [453, 331] width 87 height 27
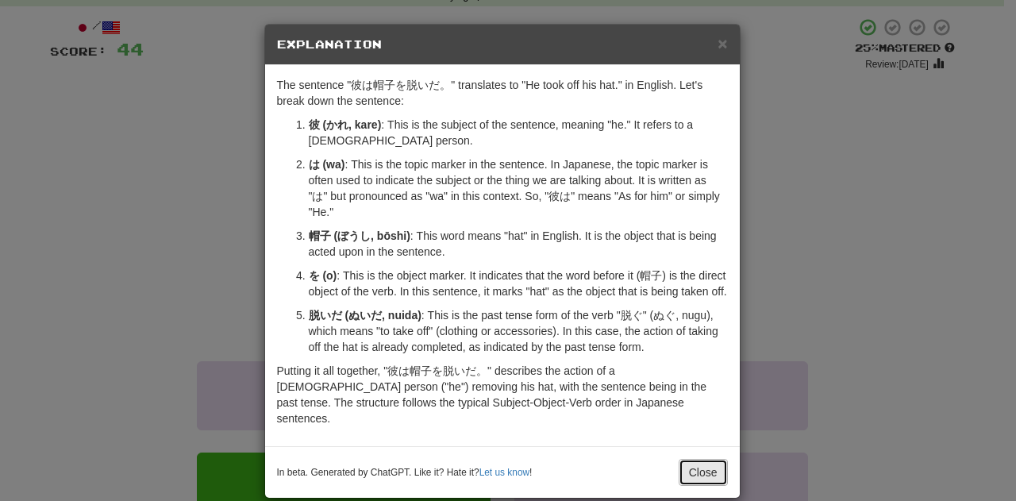
click at [694, 459] on button "Close" at bounding box center [703, 472] width 49 height 27
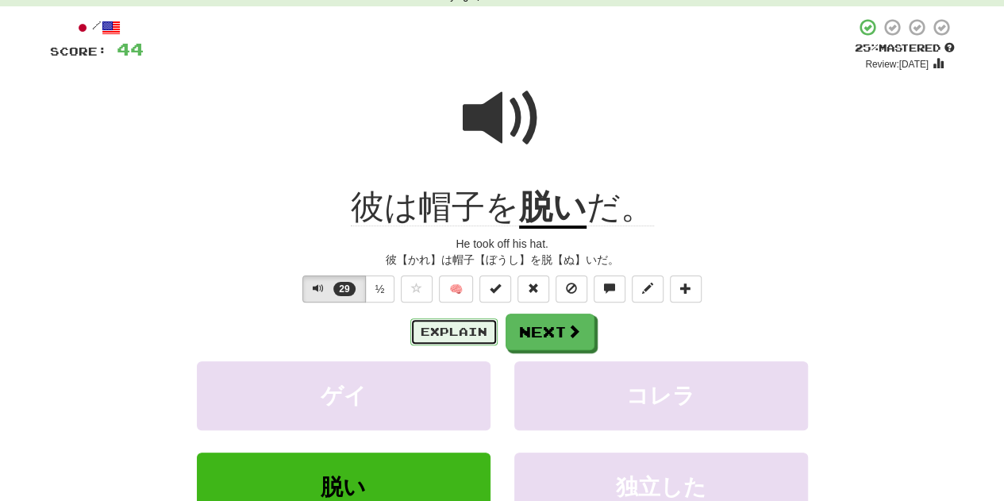
click at [467, 327] on button "Explain" at bounding box center [453, 331] width 87 height 27
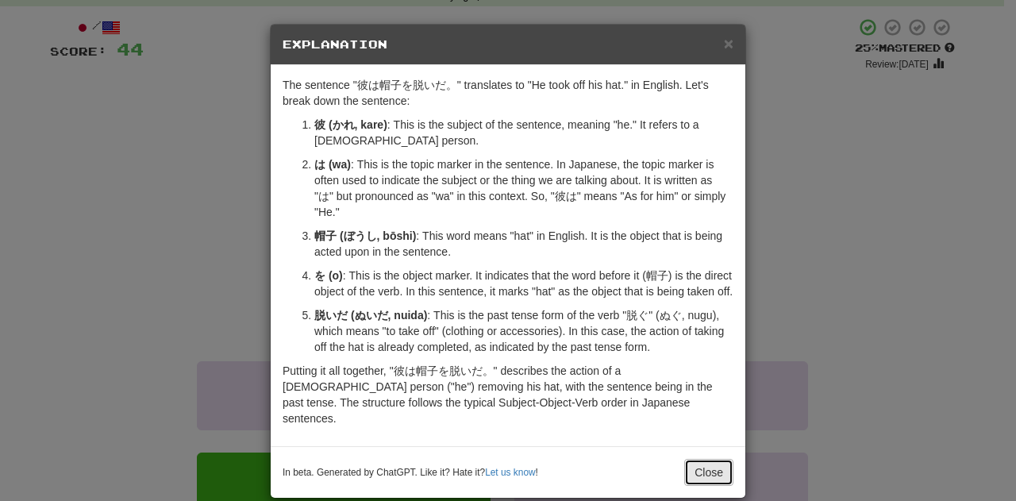
click at [700, 459] on button "Close" at bounding box center [708, 472] width 49 height 27
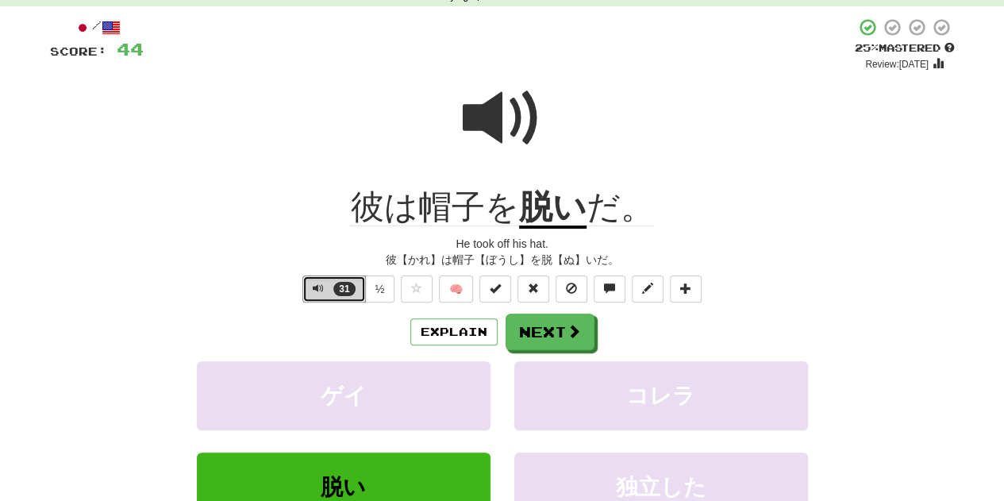
drag, startPoint x: 348, startPoint y: 291, endPoint x: 365, endPoint y: 287, distance: 18.1
click at [349, 291] on span "31" at bounding box center [343, 289] width 21 height 14
